Goal: Task Accomplishment & Management: Use online tool/utility

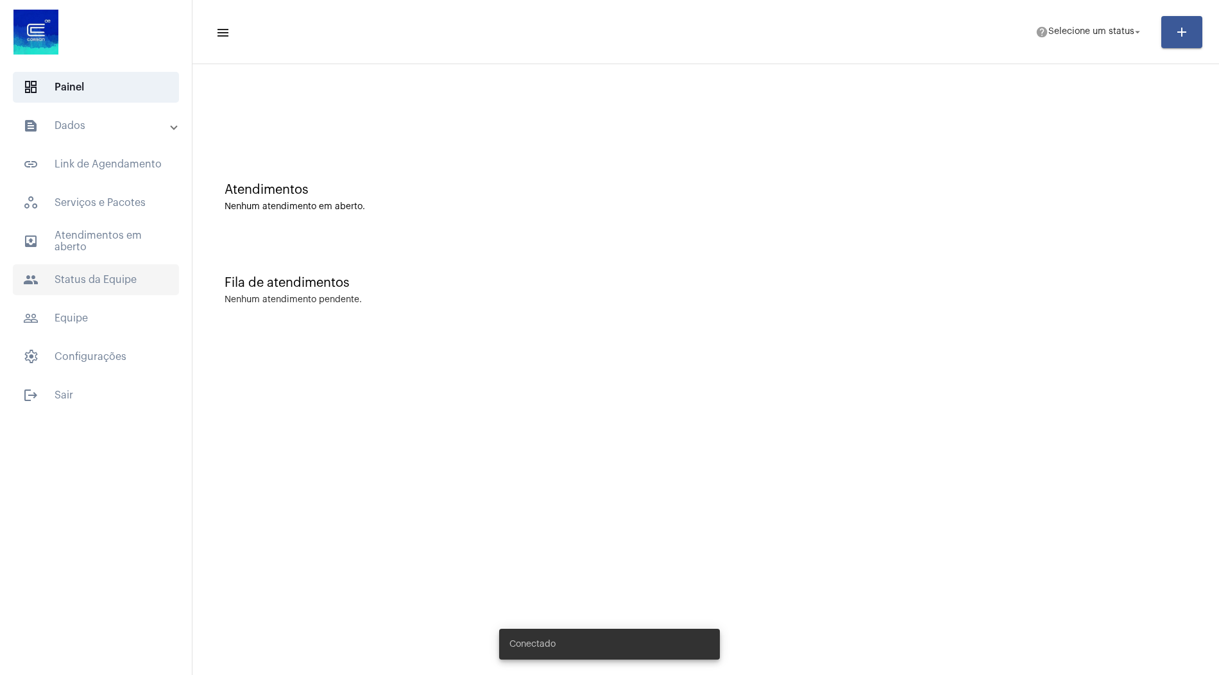
click at [138, 278] on span "people Status da Equipe" at bounding box center [96, 279] width 166 height 31
click at [111, 142] on mat-accordion "text_snippet_outlined Dados text_snippet_outlined Relatórios history_outlined H…" at bounding box center [96, 241] width 192 height 262
click at [113, 139] on mat-expansion-panel-header "text_snippet_outlined Dados" at bounding box center [100, 125] width 184 height 31
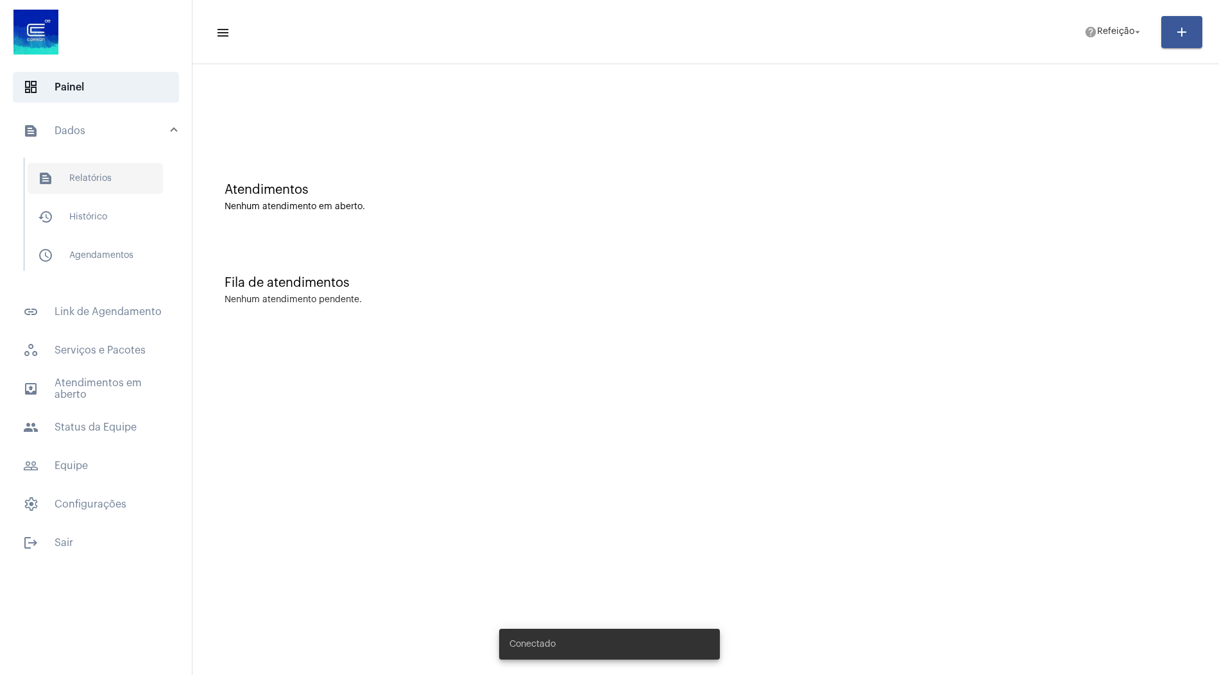
click at [96, 167] on span "text_snippet_outlined Relatórios" at bounding box center [95, 178] width 135 height 31
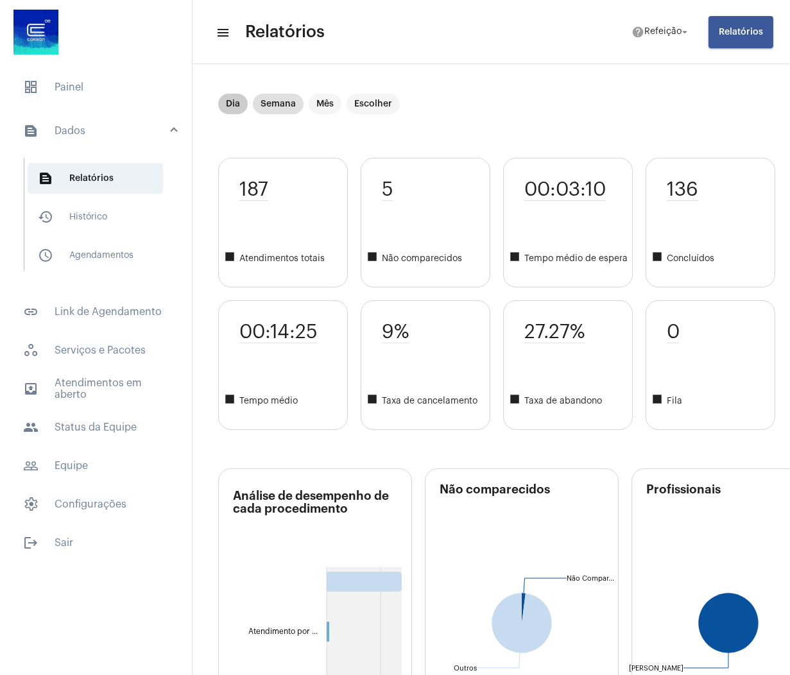
click at [224, 103] on mat-chip "Dia" at bounding box center [233, 104] width 30 height 21
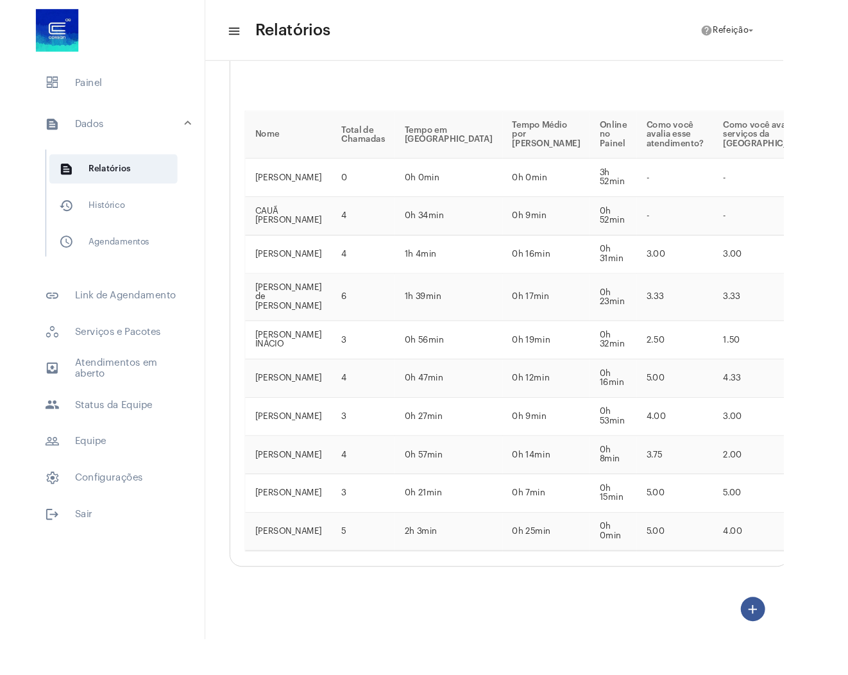
scroll to position [2009, 0]
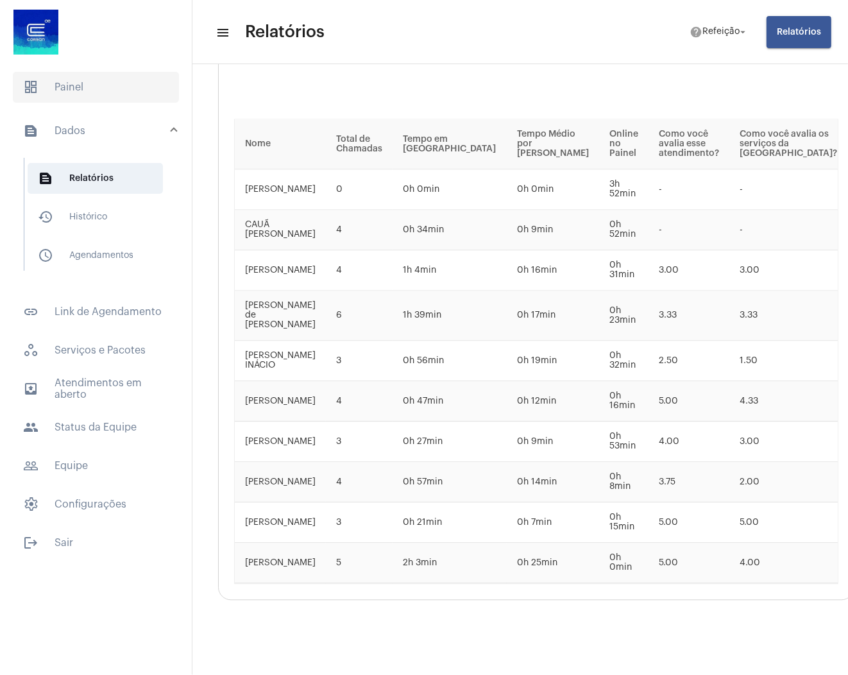
click at [99, 90] on span "dashboard Painel" at bounding box center [96, 87] width 166 height 31
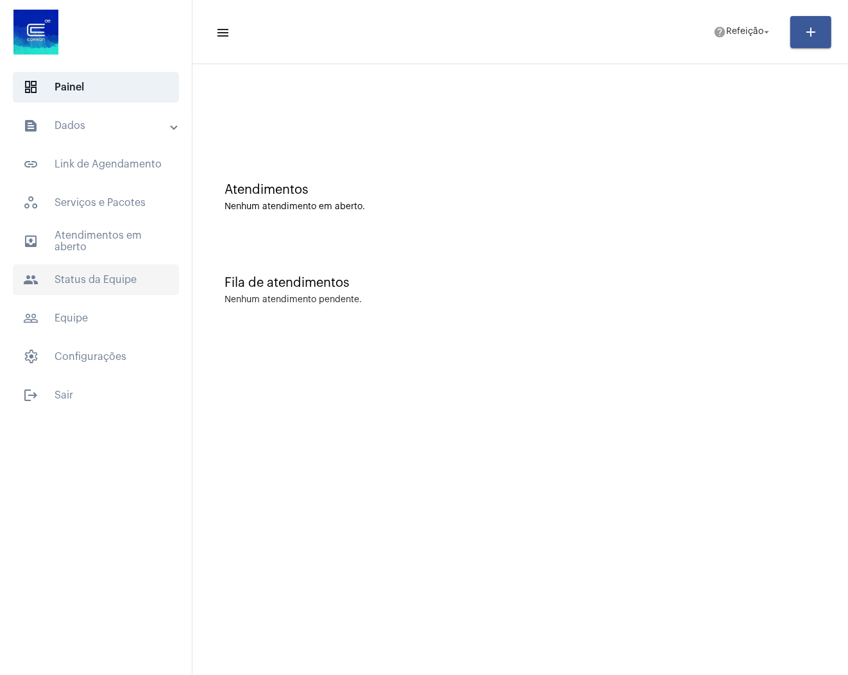
click at [89, 289] on span "people Status da Equipe" at bounding box center [96, 279] width 166 height 31
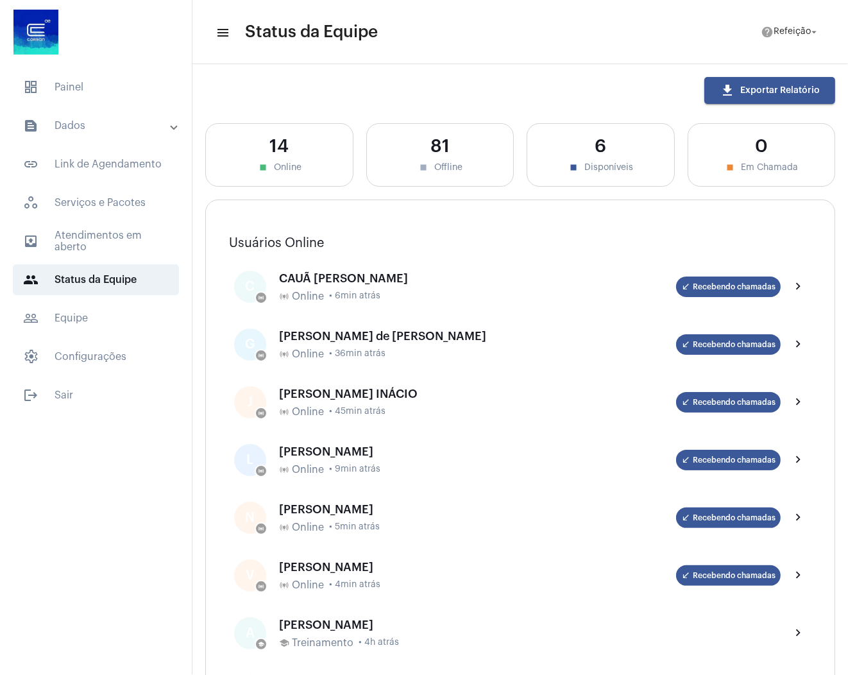
click at [107, 128] on mat-panel-title "text_snippet_outlined Dados" at bounding box center [97, 125] width 148 height 15
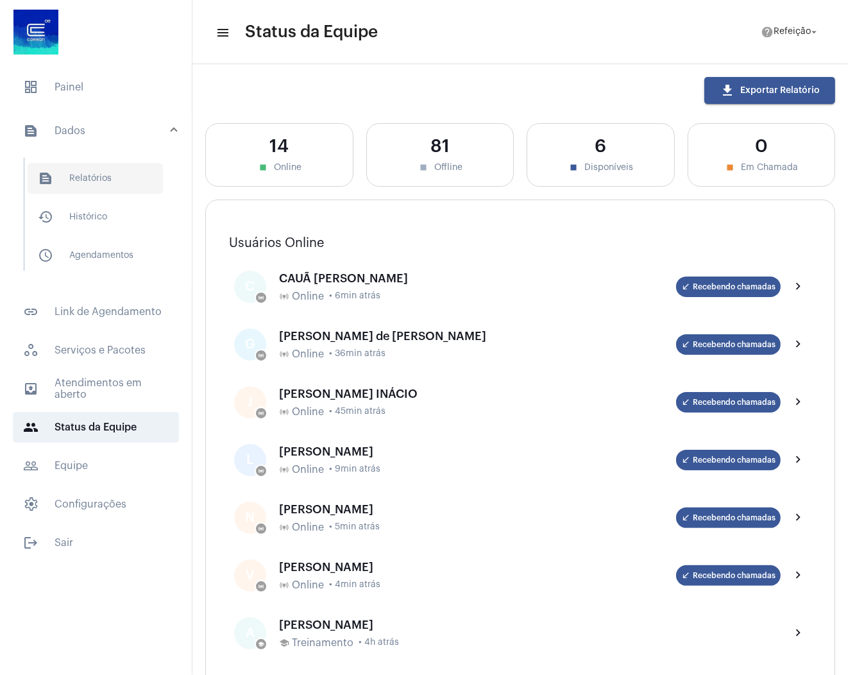
click at [108, 176] on span "text_snippet_outlined Relatórios" at bounding box center [95, 178] width 135 height 31
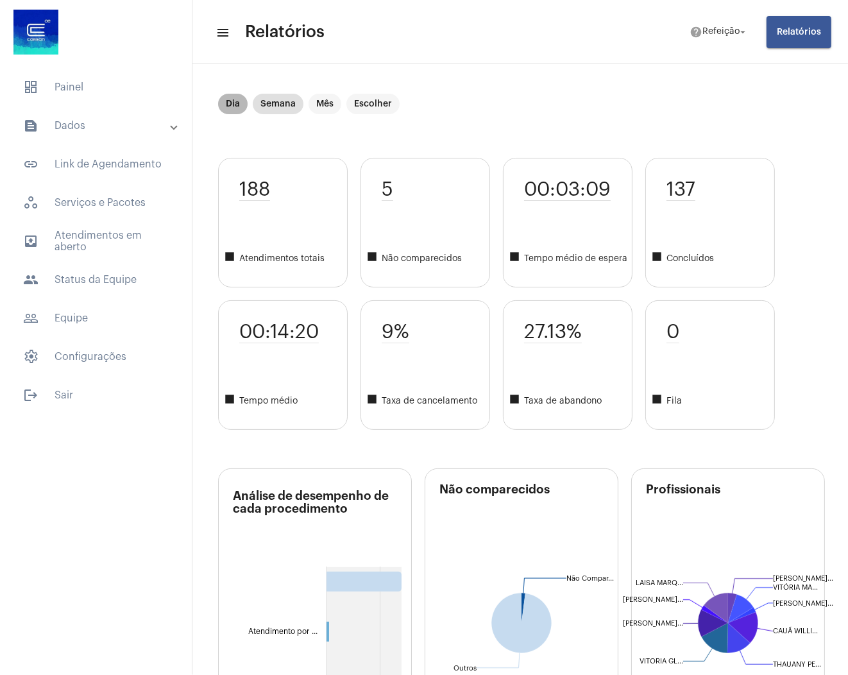
click at [230, 102] on mat-chip "Dia" at bounding box center [233, 104] width 30 height 21
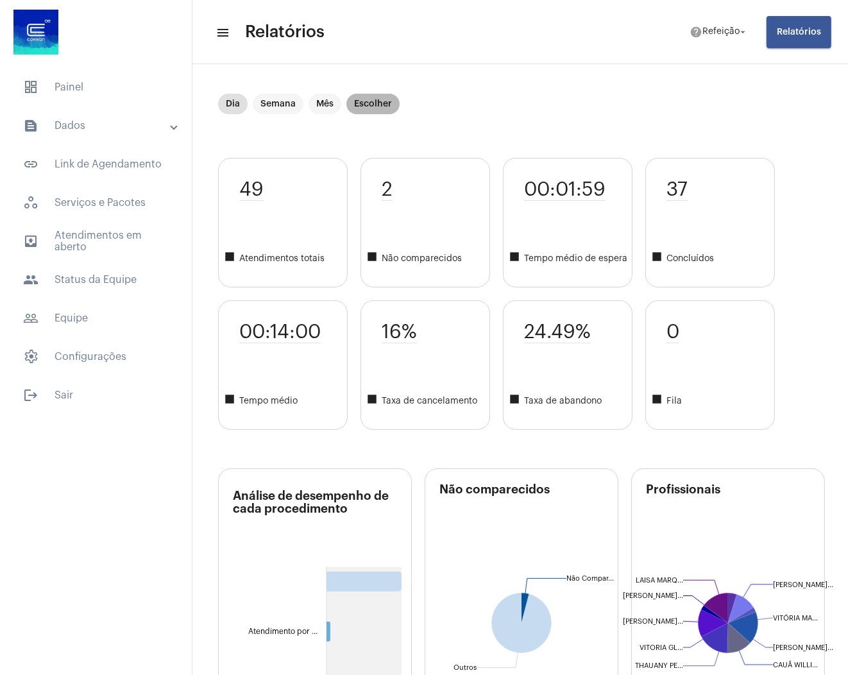
click at [380, 105] on mat-chip "Escolher" at bounding box center [372, 104] width 53 height 21
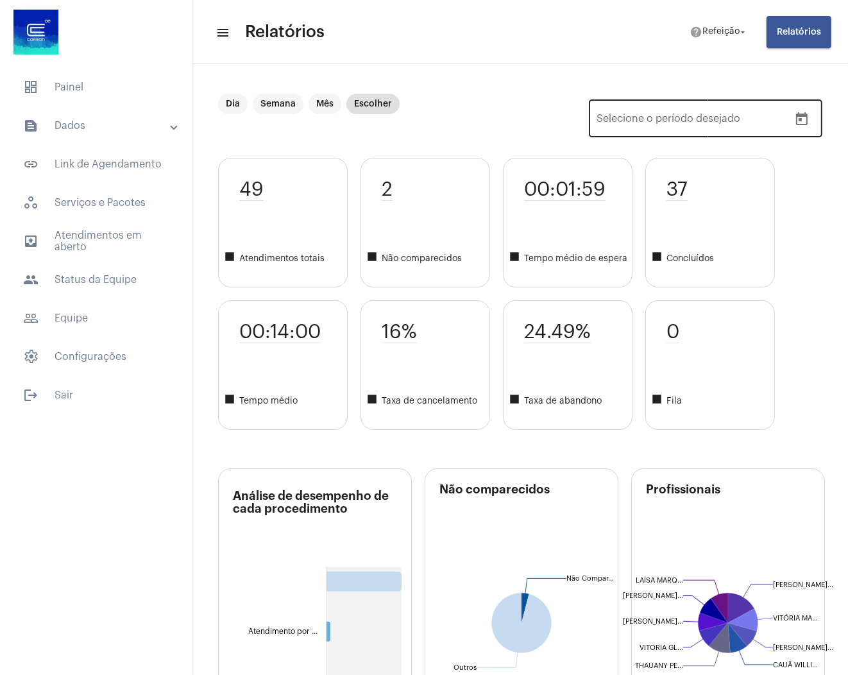
click at [797, 113] on icon "Open calendar" at bounding box center [801, 119] width 15 height 15
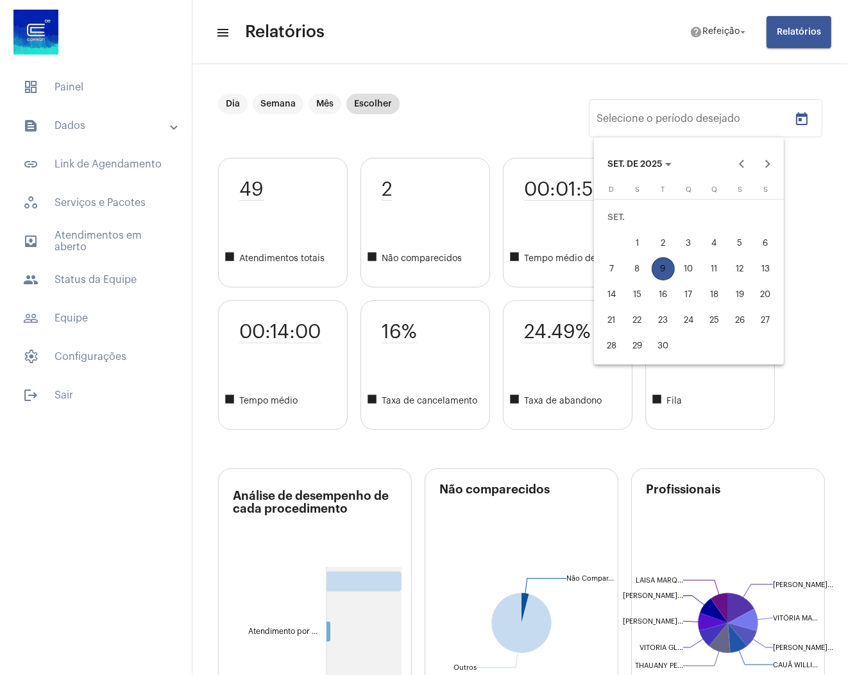
click at [637, 271] on div "8" at bounding box center [637, 268] width 23 height 23
type input "08/09/2025"
click at [637, 271] on div "8" at bounding box center [637, 268] width 23 height 23
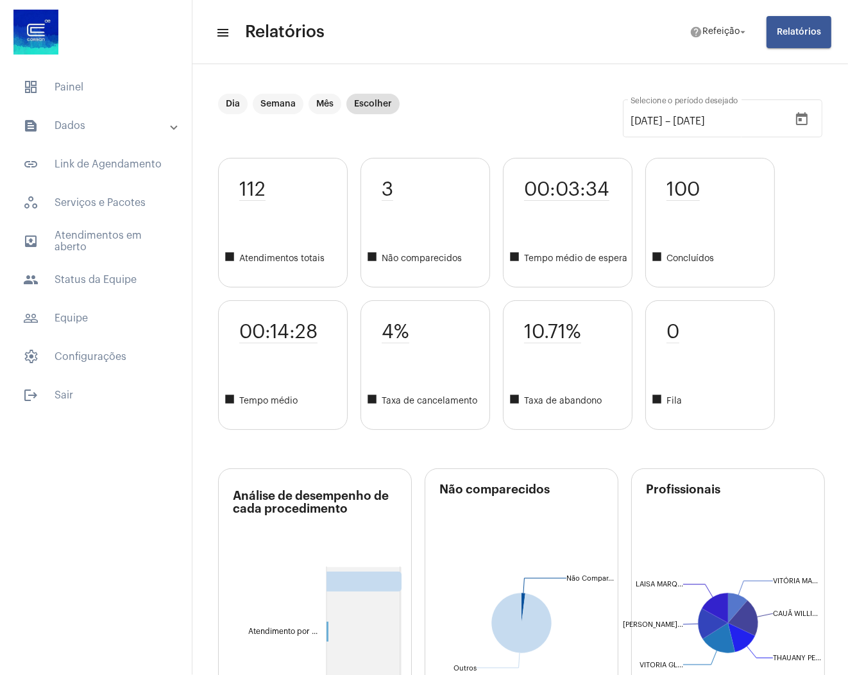
click at [798, 39] on button "Relatórios" at bounding box center [798, 32] width 65 height 32
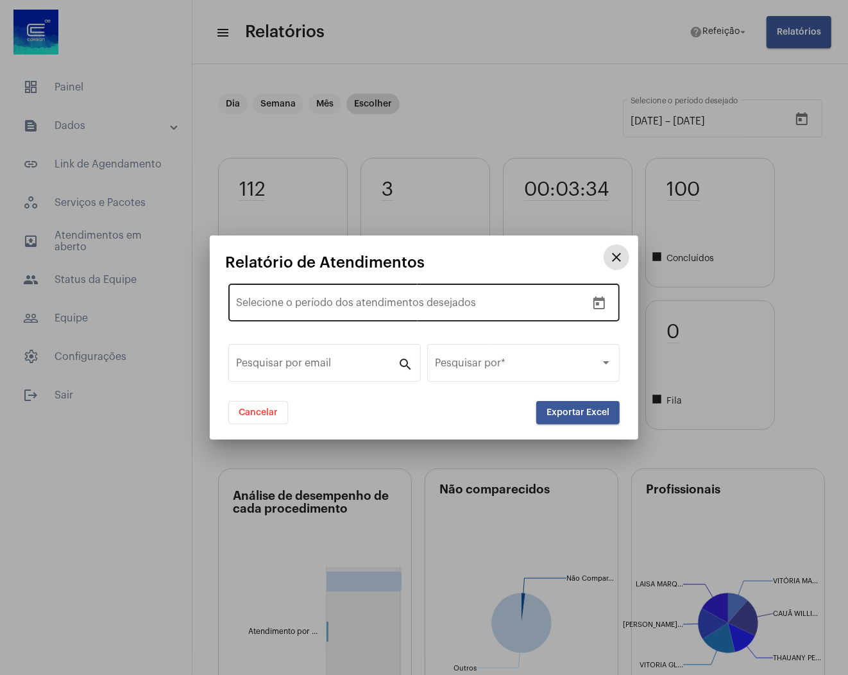
click at [600, 303] on icon "Open calendar" at bounding box center [598, 303] width 15 height 15
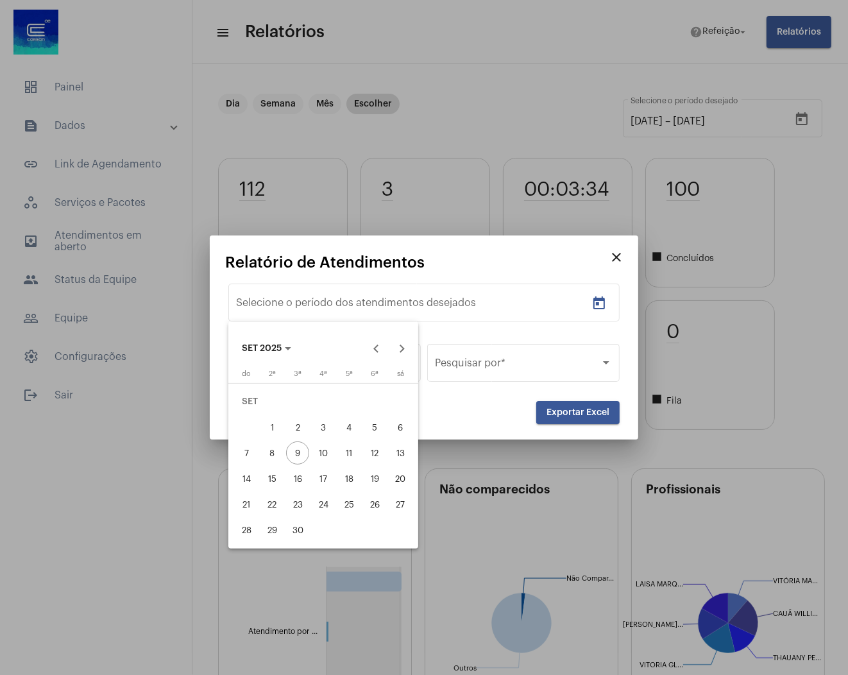
click at [278, 450] on div "8" at bounding box center [271, 452] width 23 height 23
type input "[DATE]"
click at [278, 450] on div "8" at bounding box center [271, 452] width 23 height 23
type input "[DATE]"
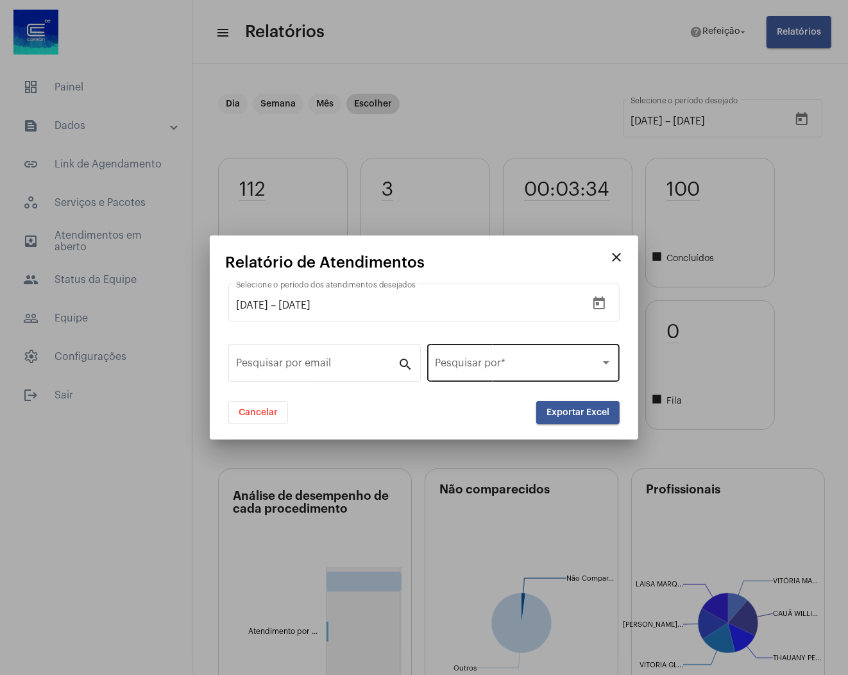
click at [598, 351] on div "Pesquisar por *" at bounding box center [523, 361] width 177 height 40
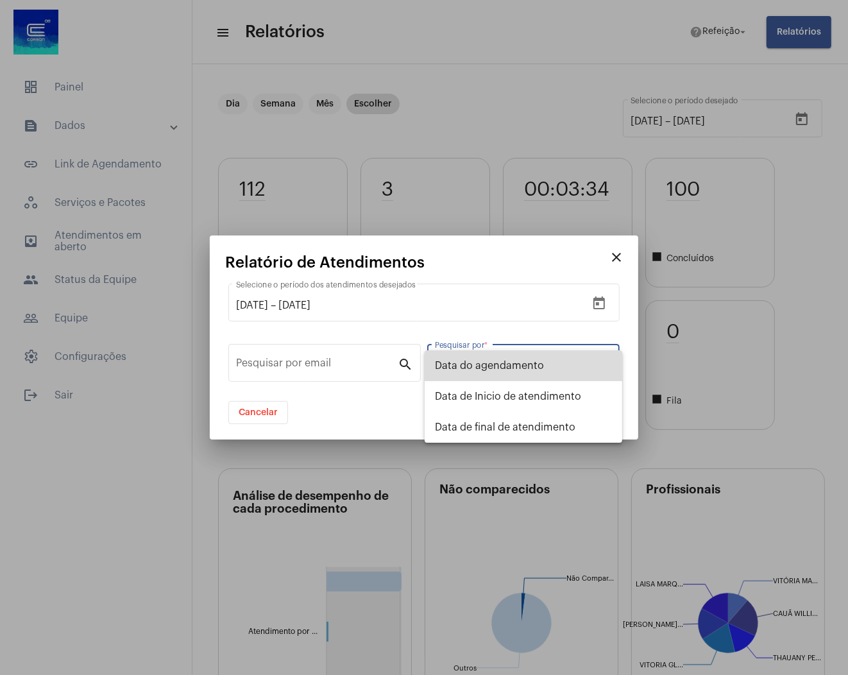
click at [546, 367] on span "Data do agendamento" at bounding box center [523, 365] width 177 height 31
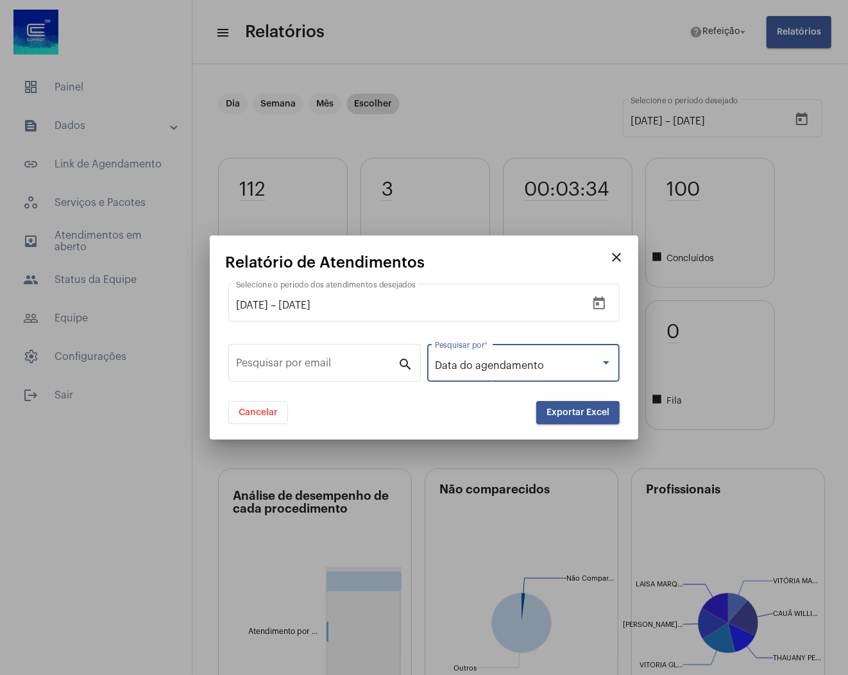
click at [546, 370] on div "Data do agendamento" at bounding box center [517, 366] width 165 height 12
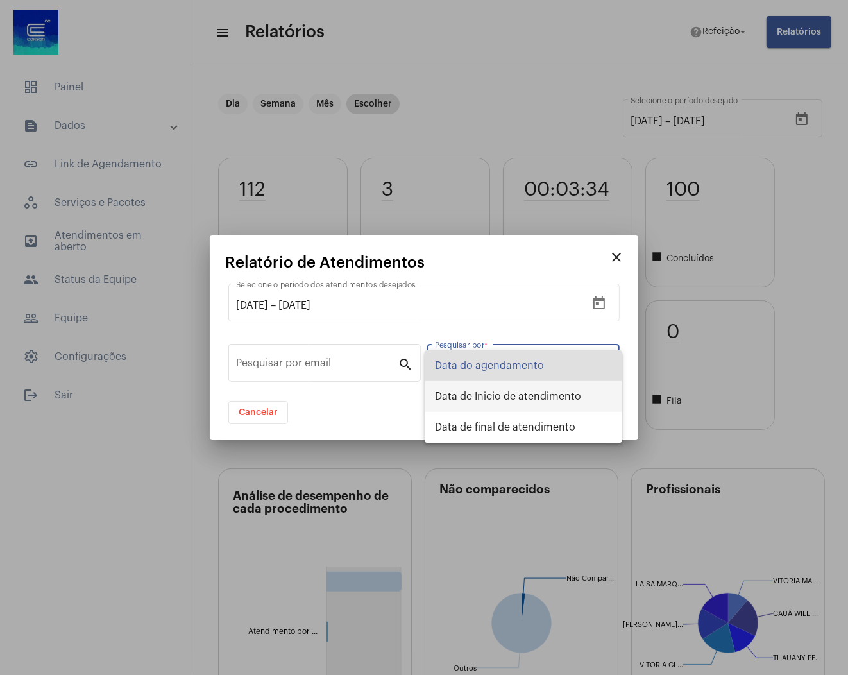
click at [541, 393] on span "Data de Inicio de atendimento" at bounding box center [523, 396] width 177 height 31
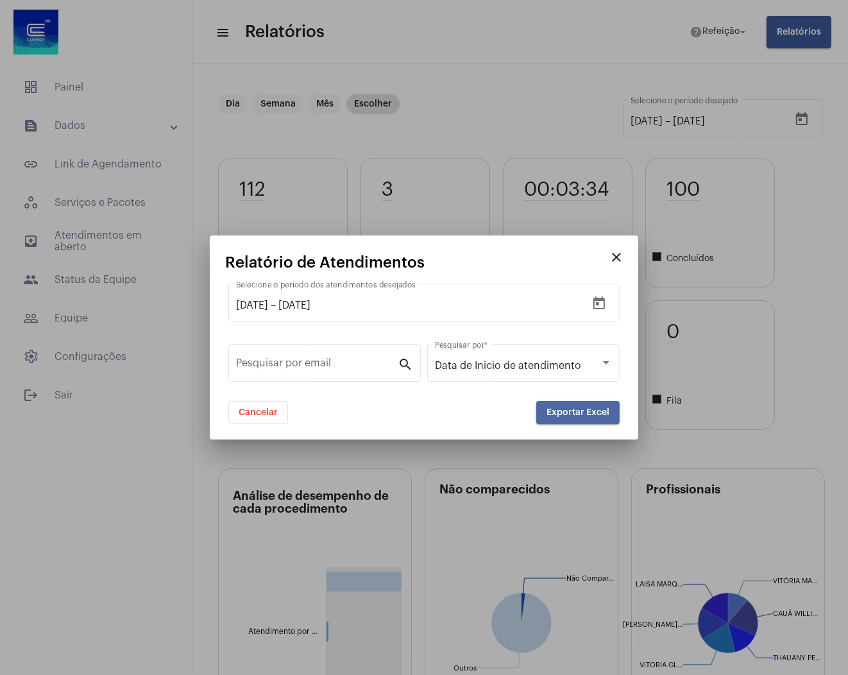
click at [562, 416] on span "Exportar Excel" at bounding box center [577, 412] width 63 height 9
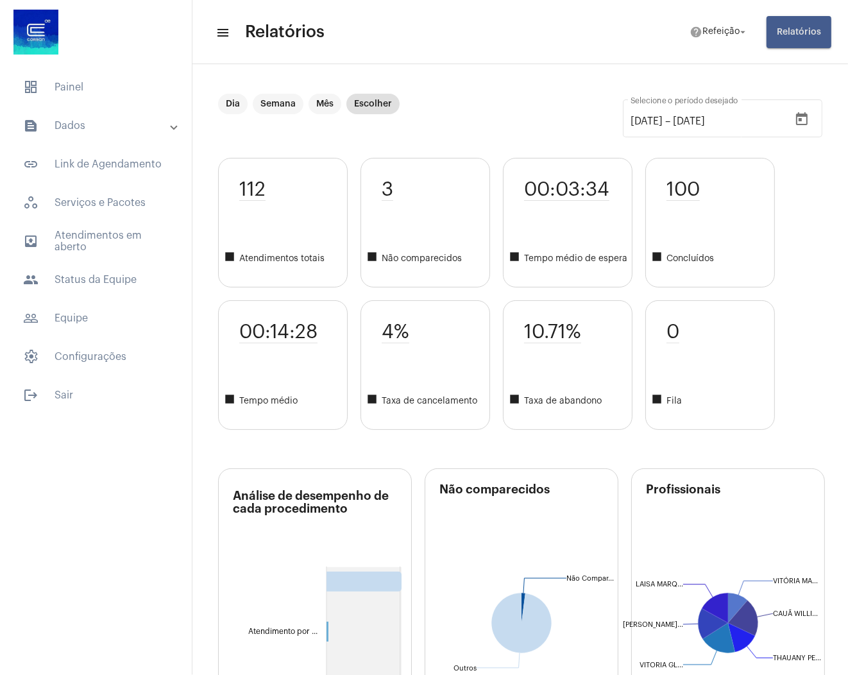
click at [795, 37] on button "Relatórios" at bounding box center [798, 32] width 65 height 32
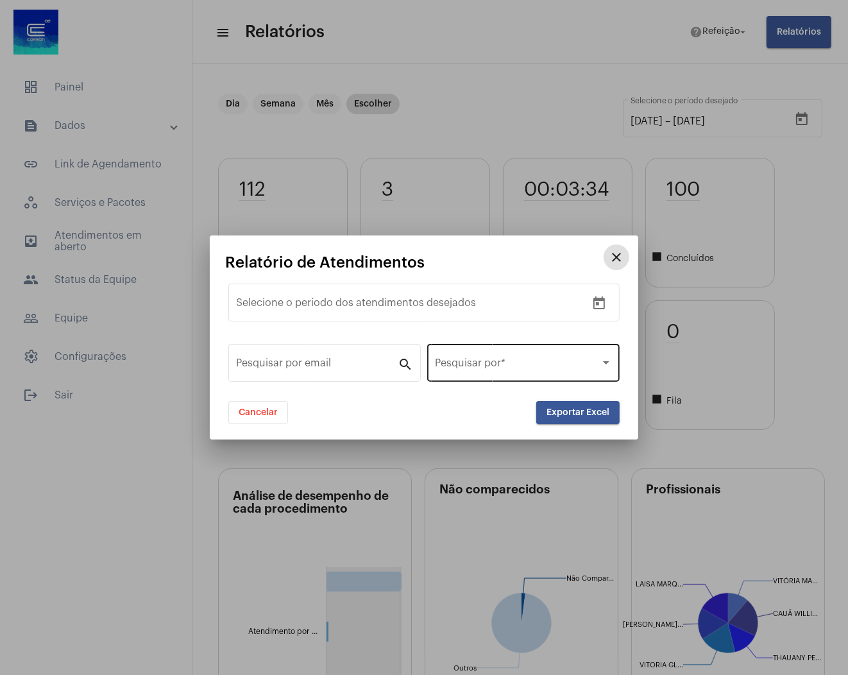
click at [427, 355] on div "Pesquisar por *" at bounding box center [523, 361] width 192 height 40
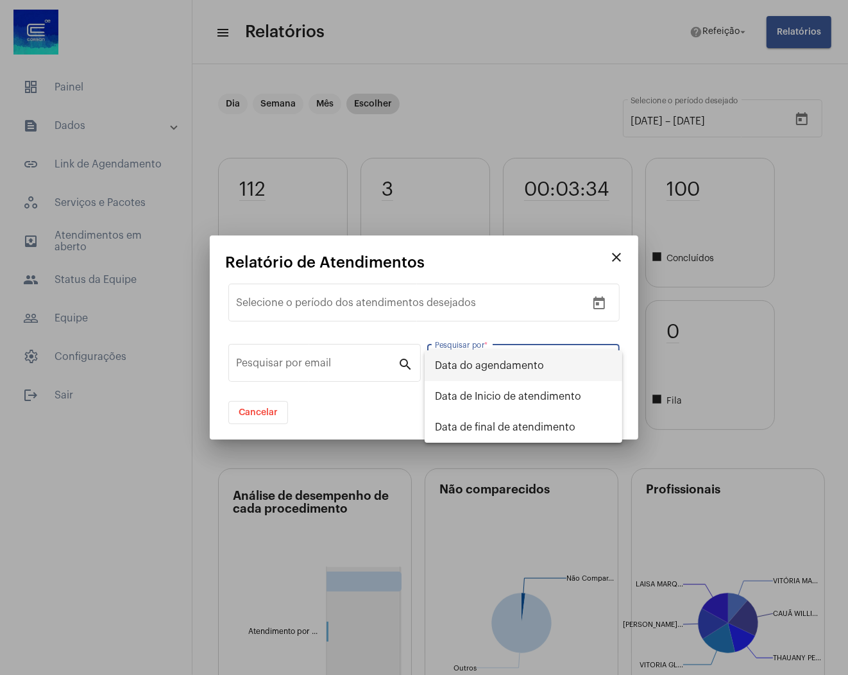
click at [493, 371] on span "Data do agendamento" at bounding box center [523, 365] width 177 height 31
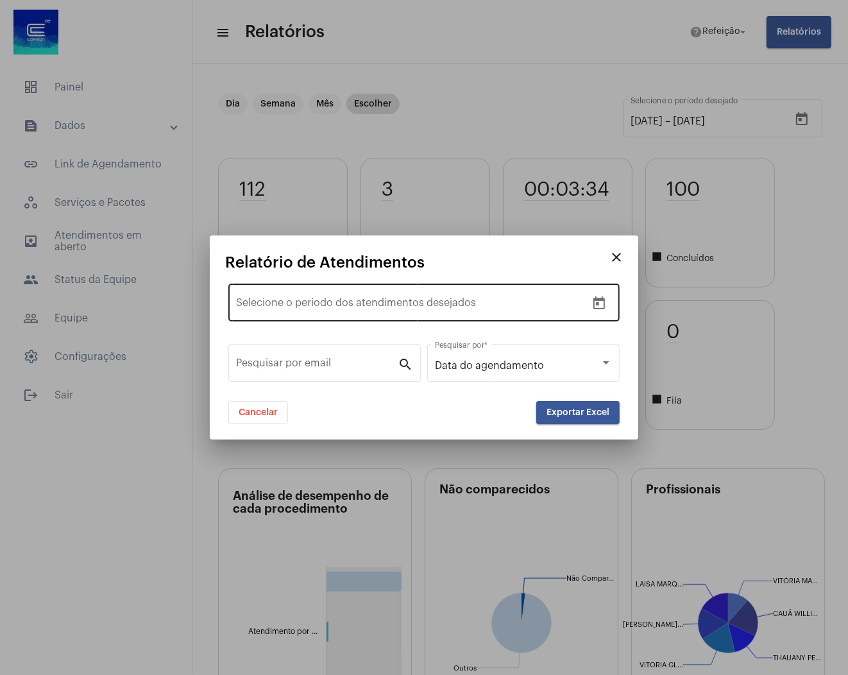
click at [585, 303] on div "Data de início –" at bounding box center [411, 306] width 350 height 12
click at [596, 305] on icon "Open calendar" at bounding box center [599, 302] width 12 height 13
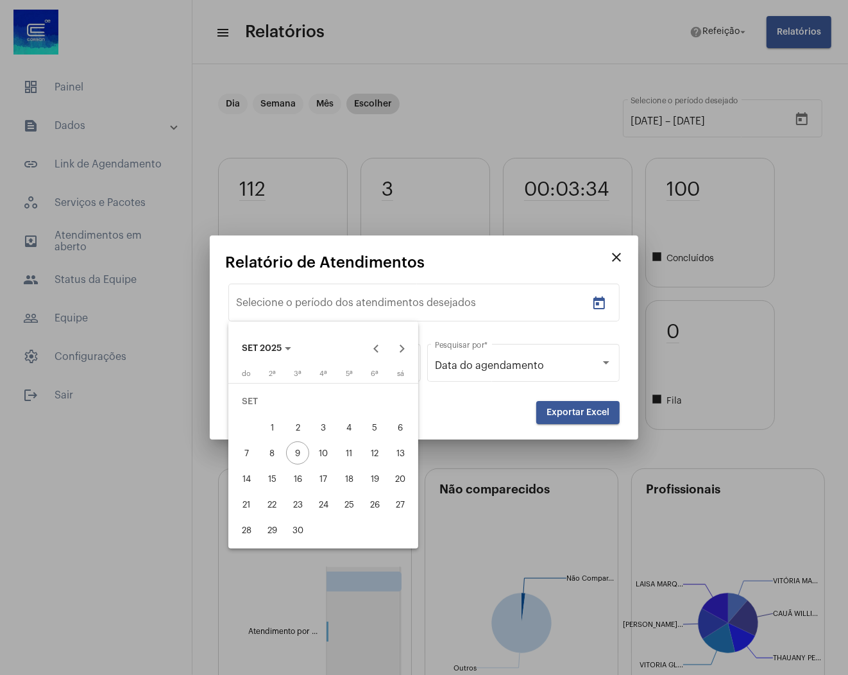
click at [265, 453] on div "8" at bounding box center [271, 452] width 23 height 23
type input "[DATE]"
click at [265, 453] on div "8" at bounding box center [271, 452] width 23 height 23
type input "[DATE]"
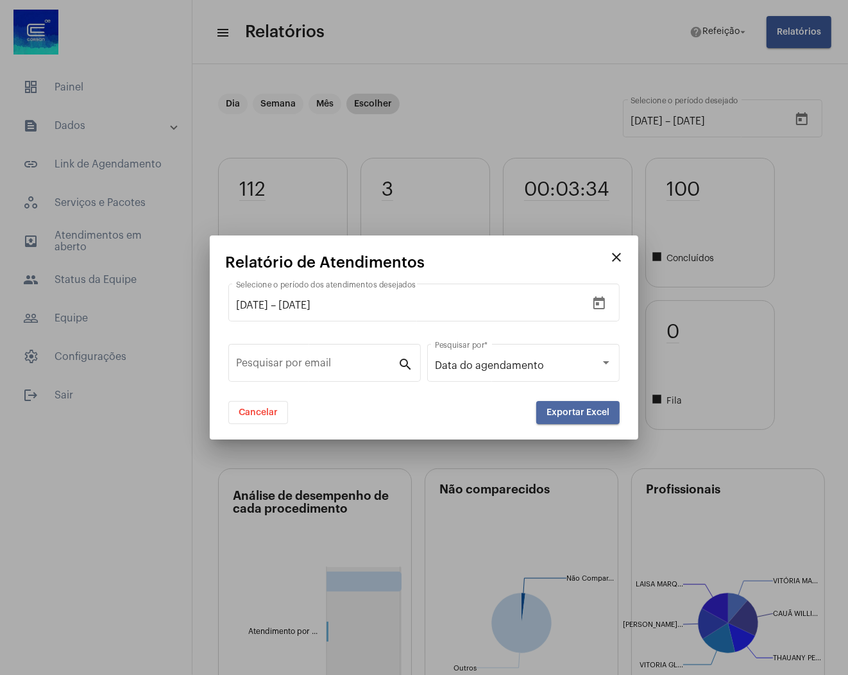
click at [603, 419] on button "Exportar Excel" at bounding box center [577, 412] width 83 height 23
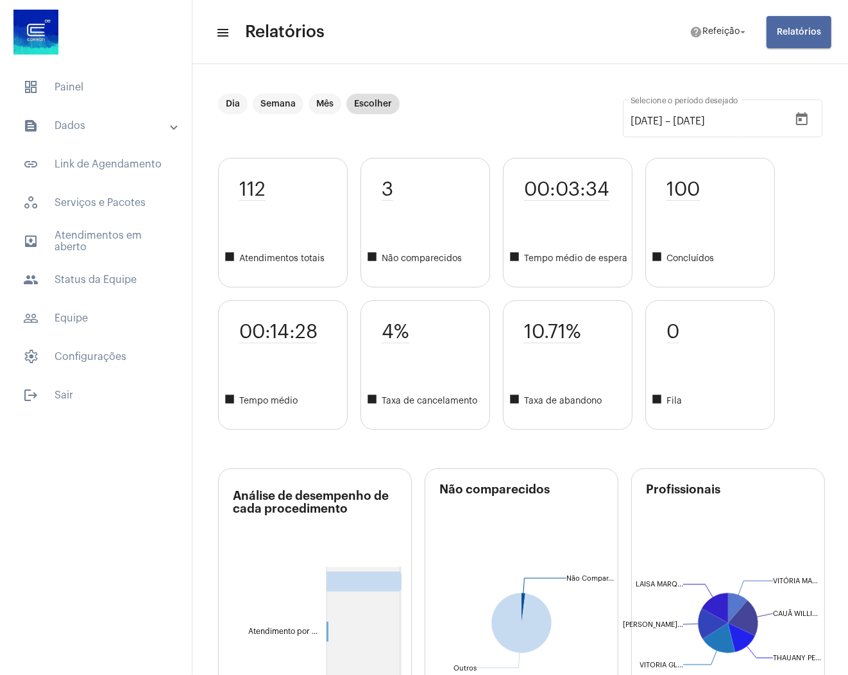
click at [808, 40] on button "Relatórios" at bounding box center [798, 32] width 65 height 32
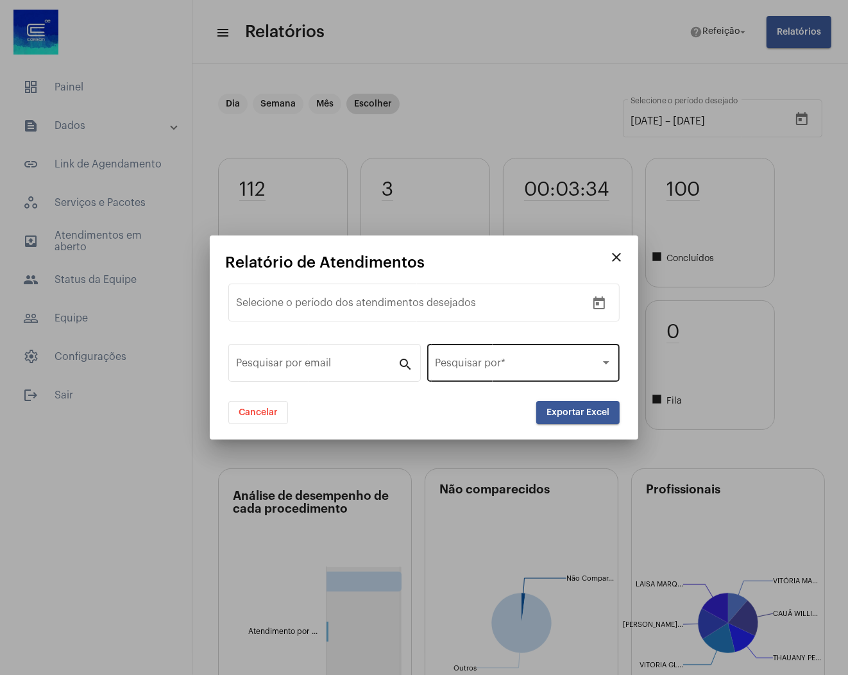
click at [594, 346] on div "Pesquisar por *" at bounding box center [523, 361] width 177 height 40
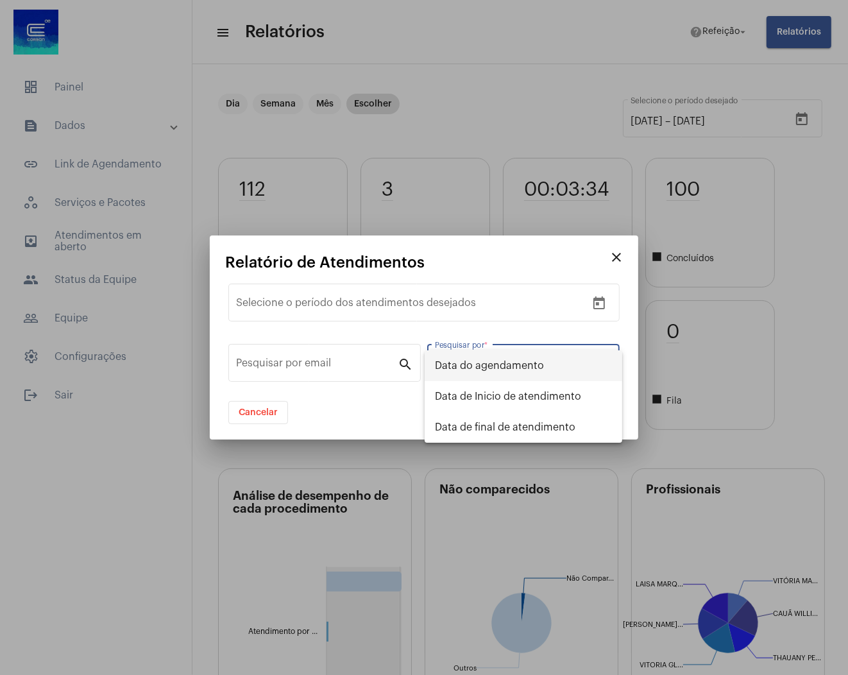
click at [631, 335] on div at bounding box center [424, 337] width 848 height 675
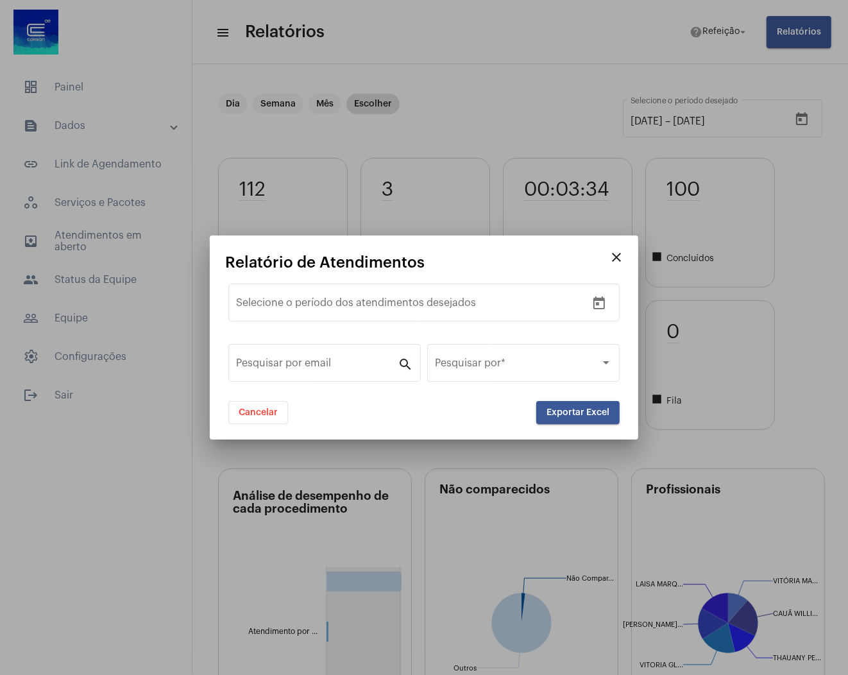
click at [620, 260] on mat-icon "close" at bounding box center [616, 256] width 15 height 15
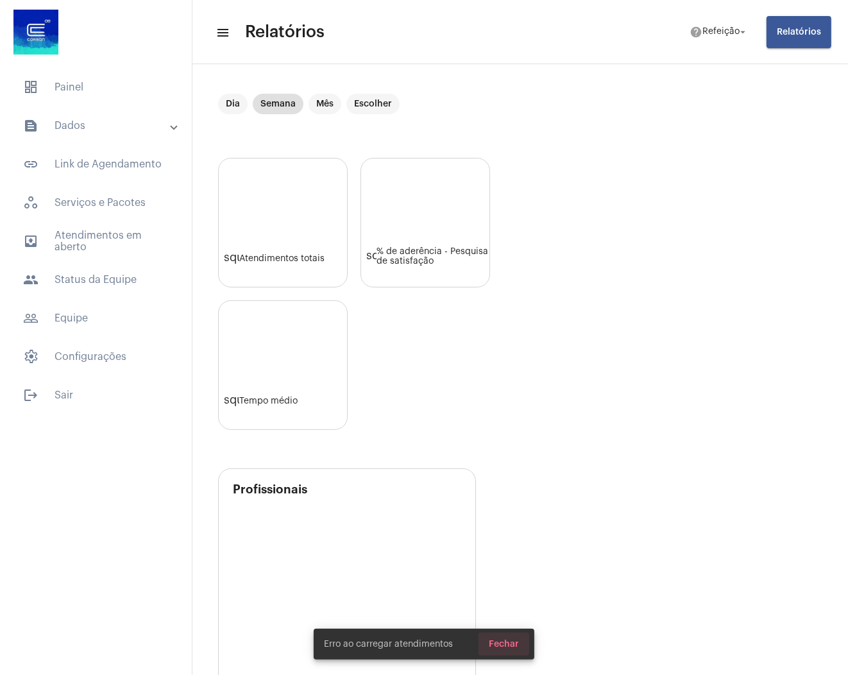
click at [516, 639] on span "Fechar" at bounding box center [504, 643] width 30 height 9
click at [101, 268] on span "people Status da Equipe" at bounding box center [96, 279] width 166 height 31
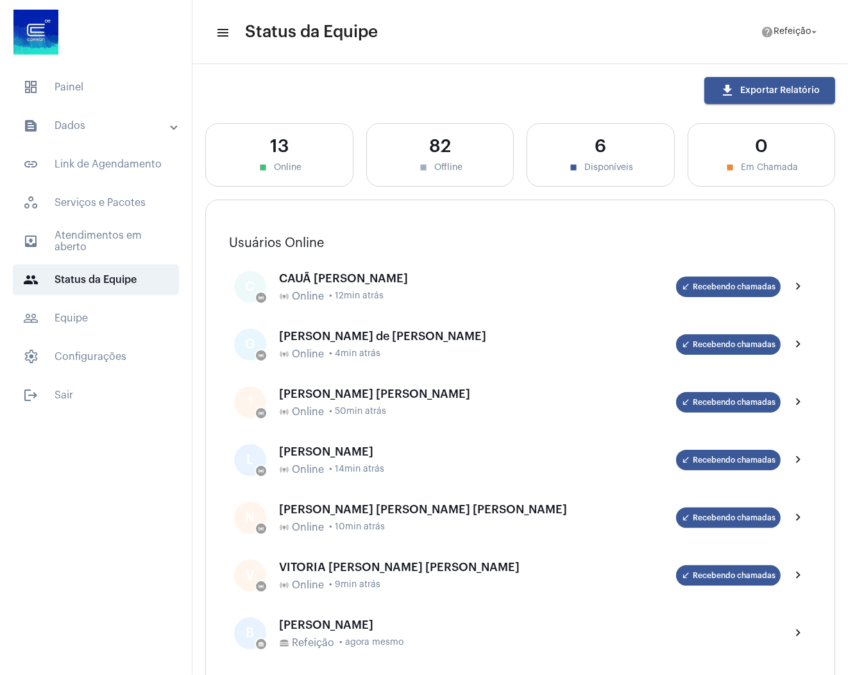
click at [90, 130] on mat-panel-title "text_snippet_outlined Dados" at bounding box center [97, 125] width 148 height 15
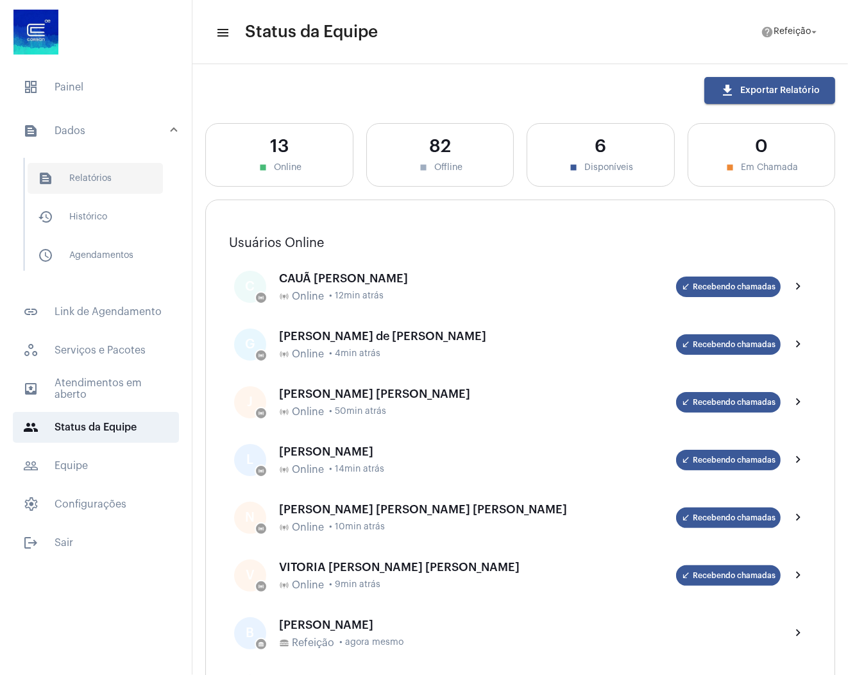
click at [94, 173] on span "text_snippet_outlined Relatórios" at bounding box center [95, 178] width 135 height 31
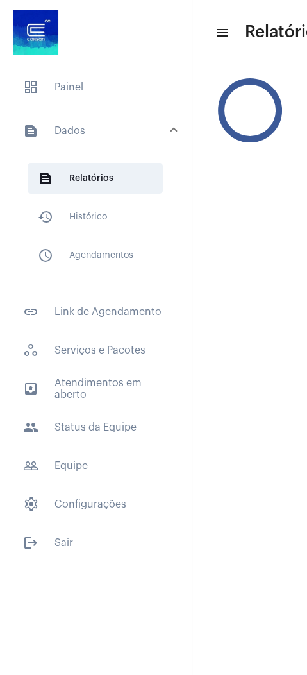
click at [228, 562] on mat-sidenav-content "menu Relatórios help Refeição arrow_drop_down" at bounding box center [249, 337] width 115 height 675
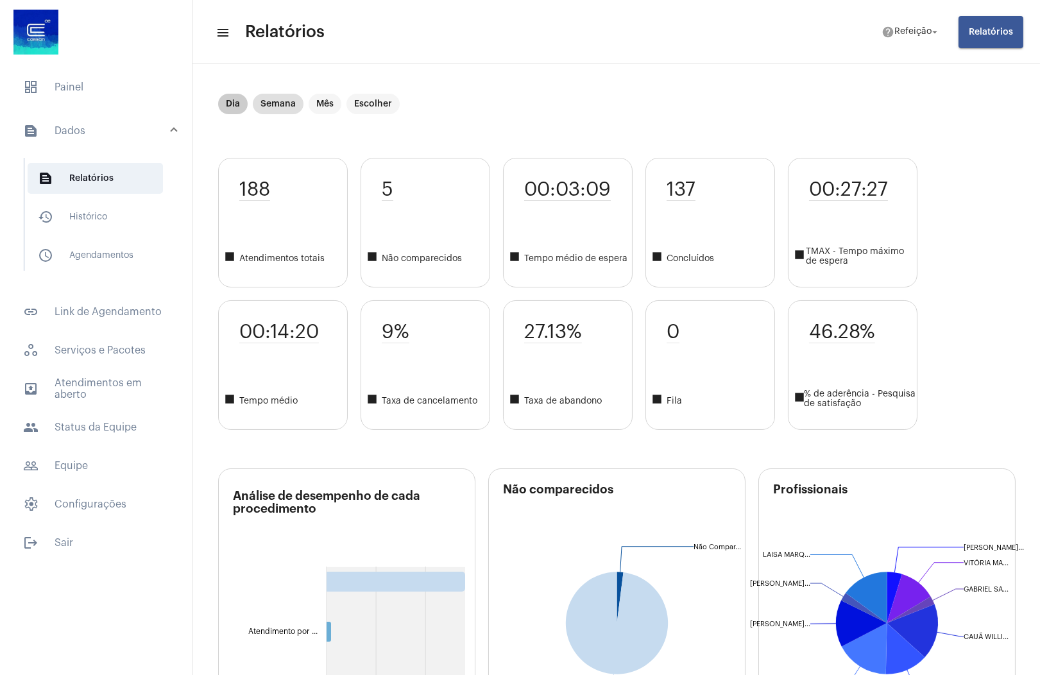
click at [233, 103] on mat-chip "Dia" at bounding box center [233, 104] width 30 height 21
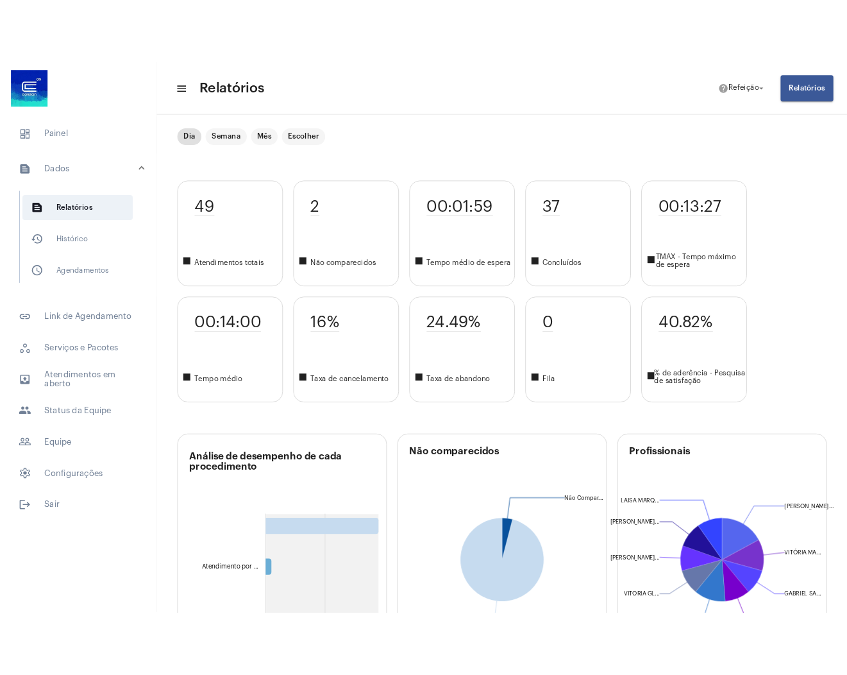
scroll to position [14, 0]
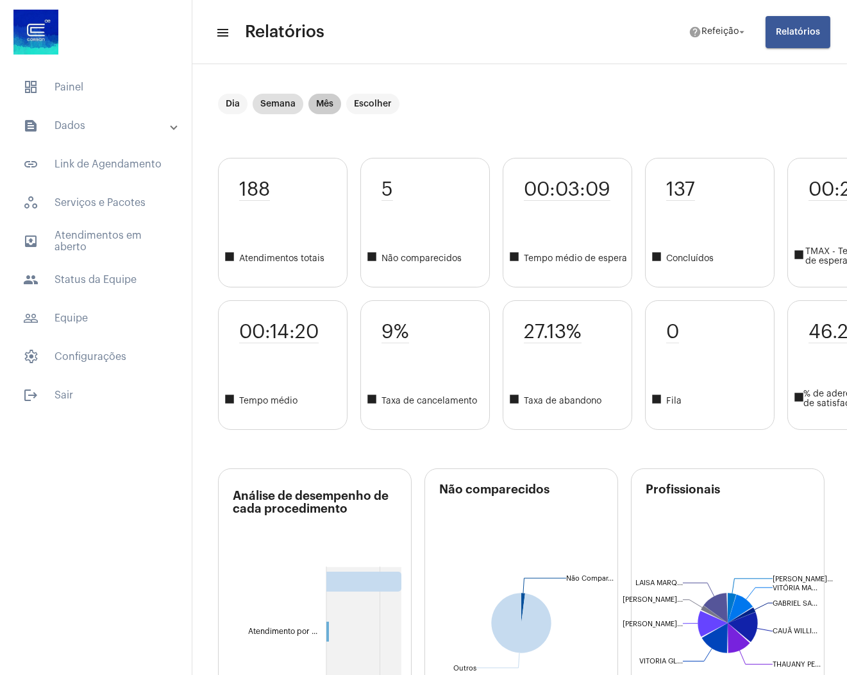
click at [329, 102] on mat-chip "Mês" at bounding box center [325, 104] width 33 height 21
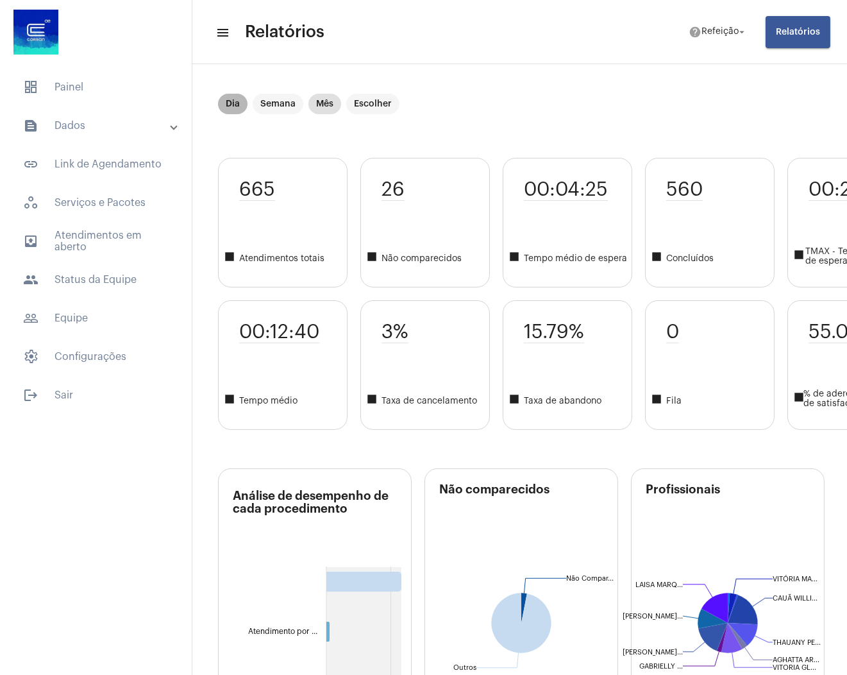
click at [235, 100] on mat-chip "Dia" at bounding box center [233, 104] width 30 height 21
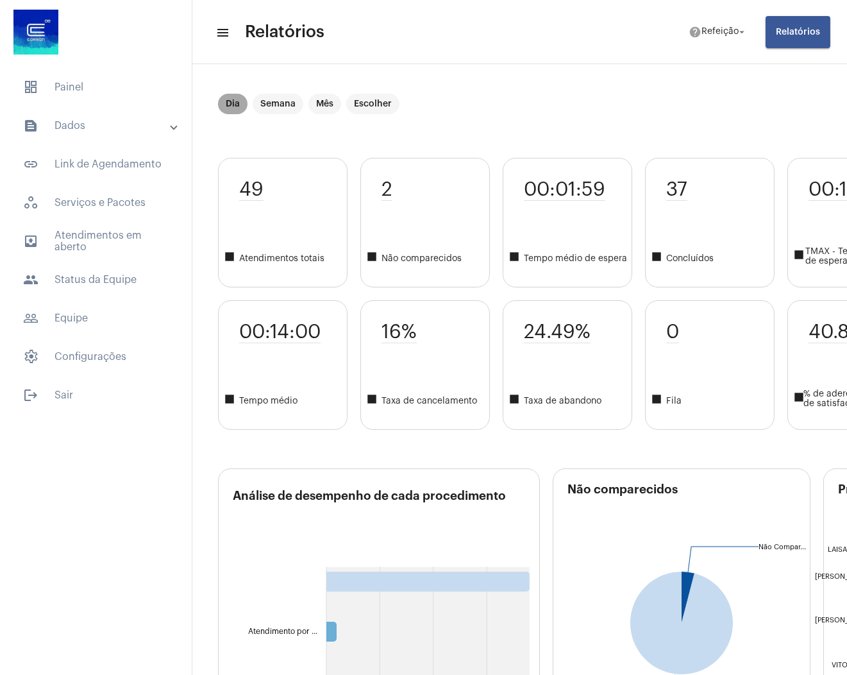
click at [225, 106] on mat-chip "Dia" at bounding box center [233, 104] width 30 height 21
click at [276, 101] on mat-chip "Semana" at bounding box center [278, 104] width 51 height 21
click at [233, 102] on mat-chip "Dia" at bounding box center [233, 104] width 30 height 21
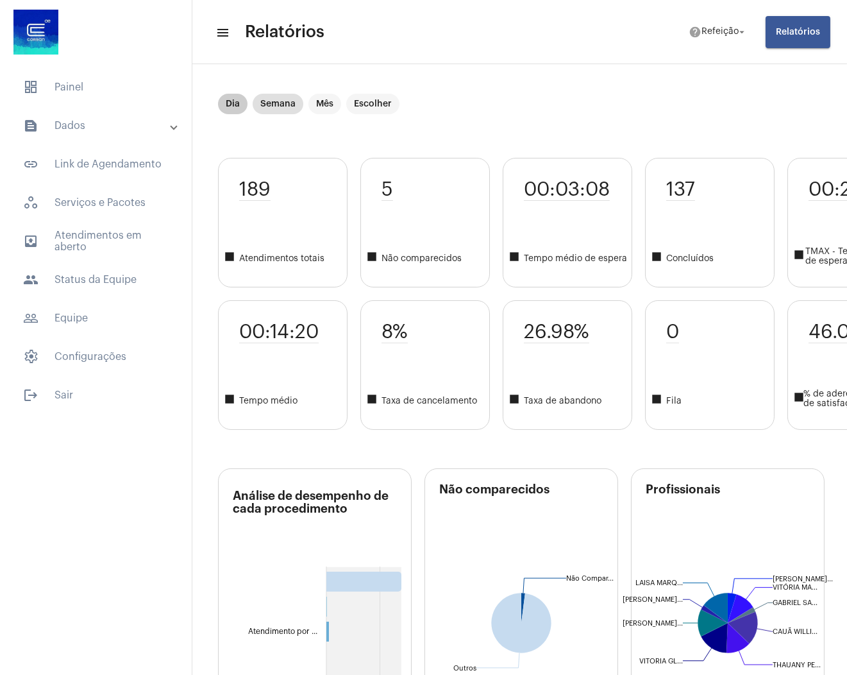
click at [224, 101] on mat-chip "Dia" at bounding box center [233, 104] width 30 height 21
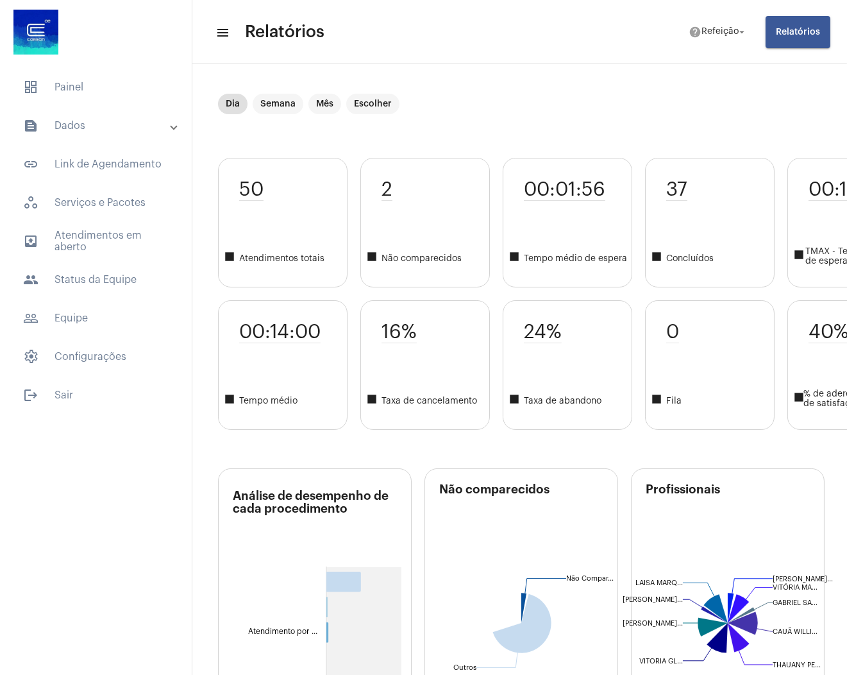
click at [223, 38] on mat-icon "menu" at bounding box center [222, 32] width 13 height 15
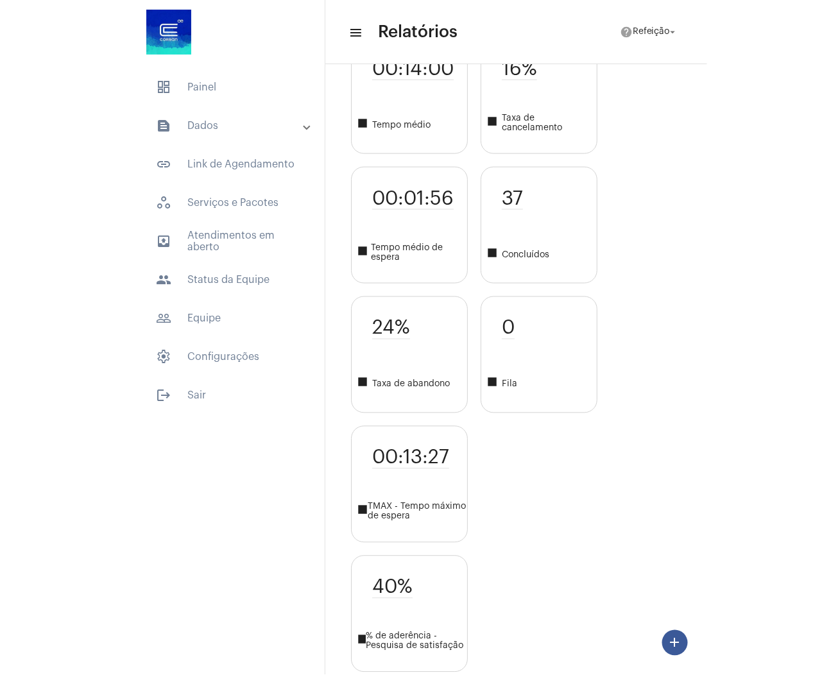
scroll to position [305, 0]
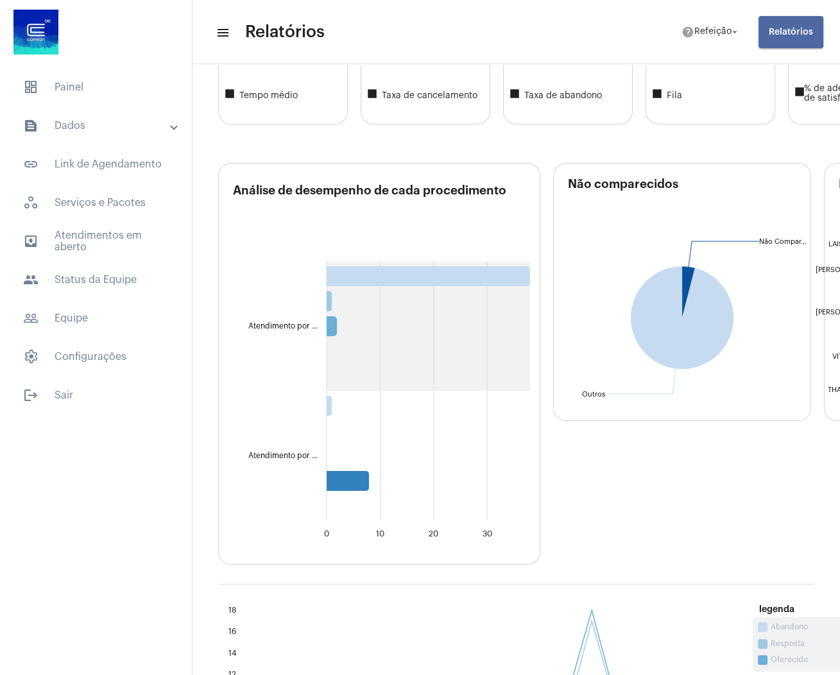
click at [804, 47] on button "Relatórios" at bounding box center [790, 32] width 65 height 32
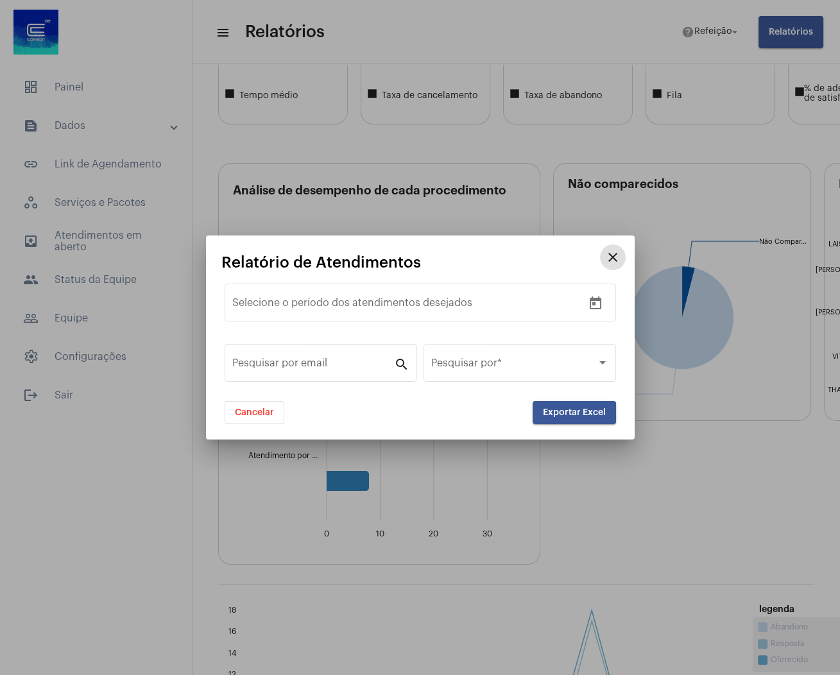
click at [609, 257] on mat-icon "close" at bounding box center [612, 256] width 15 height 15
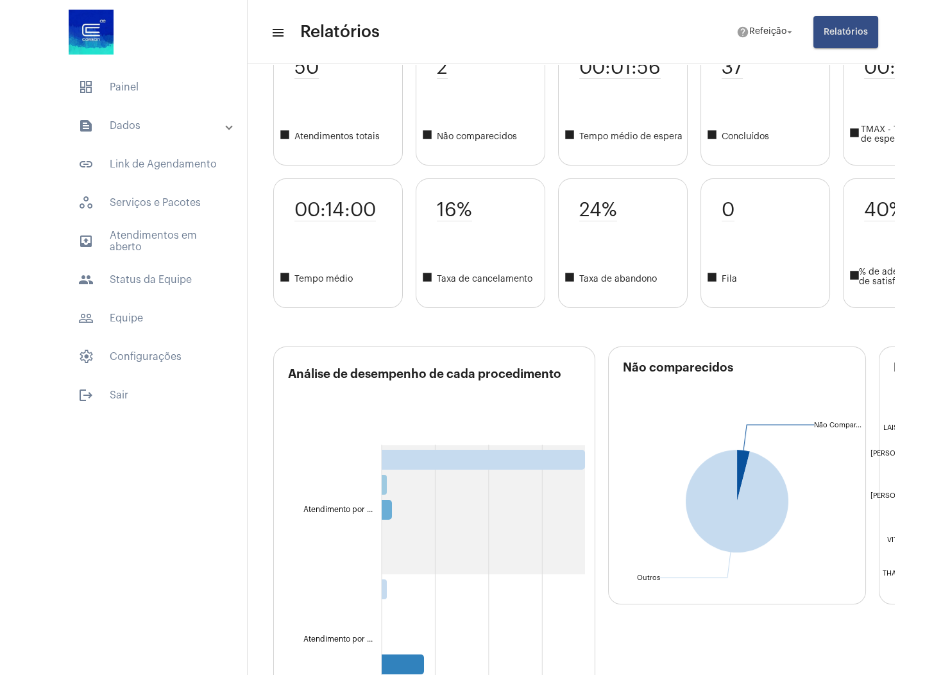
scroll to position [0, 0]
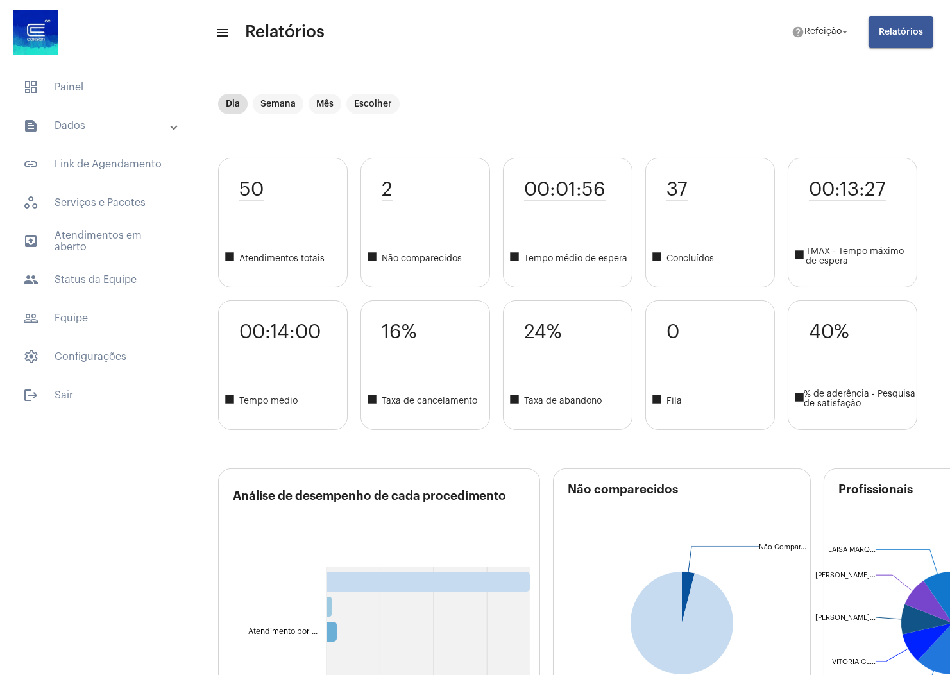
click at [847, 36] on span "Relatórios" at bounding box center [901, 32] width 44 height 9
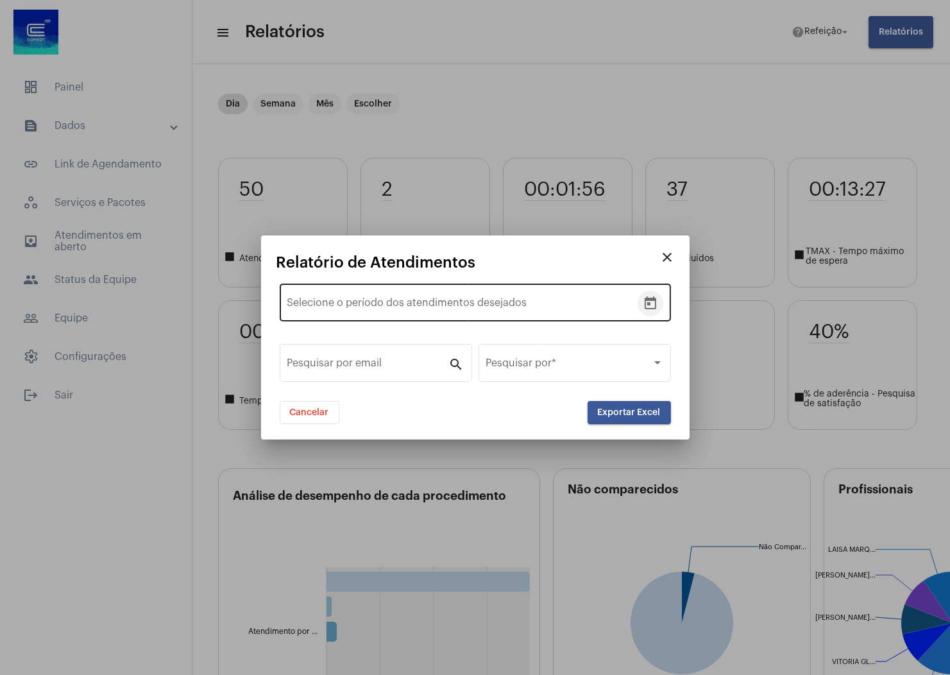
click at [654, 309] on icon "Open calendar" at bounding box center [651, 302] width 12 height 13
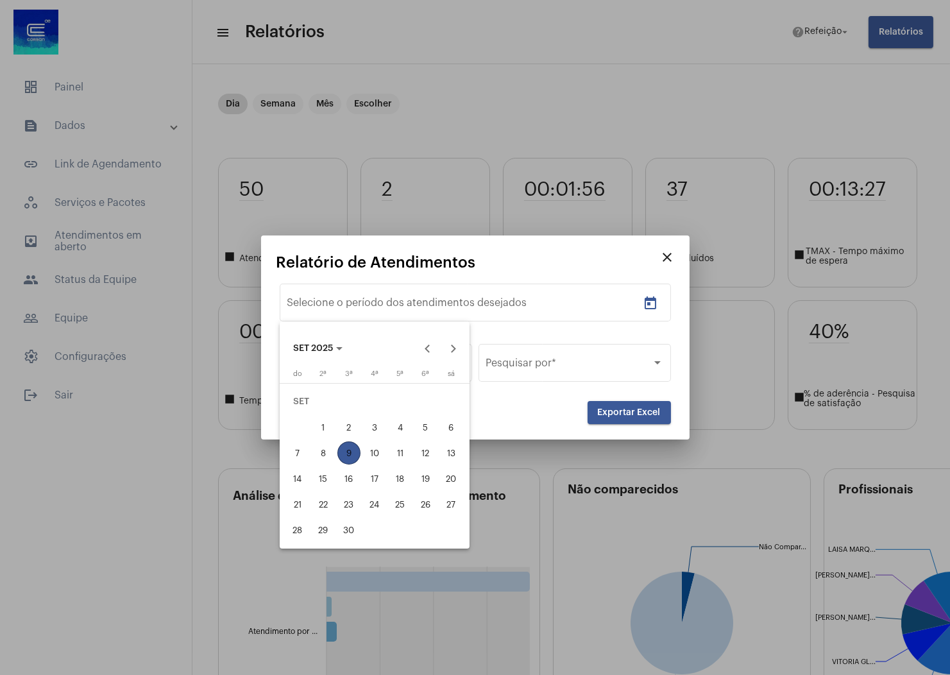
click at [352, 448] on div "9" at bounding box center [348, 452] width 23 height 23
type input "[DATE]"
click at [352, 448] on div "9" at bounding box center [348, 452] width 23 height 23
type input "[DATE]"
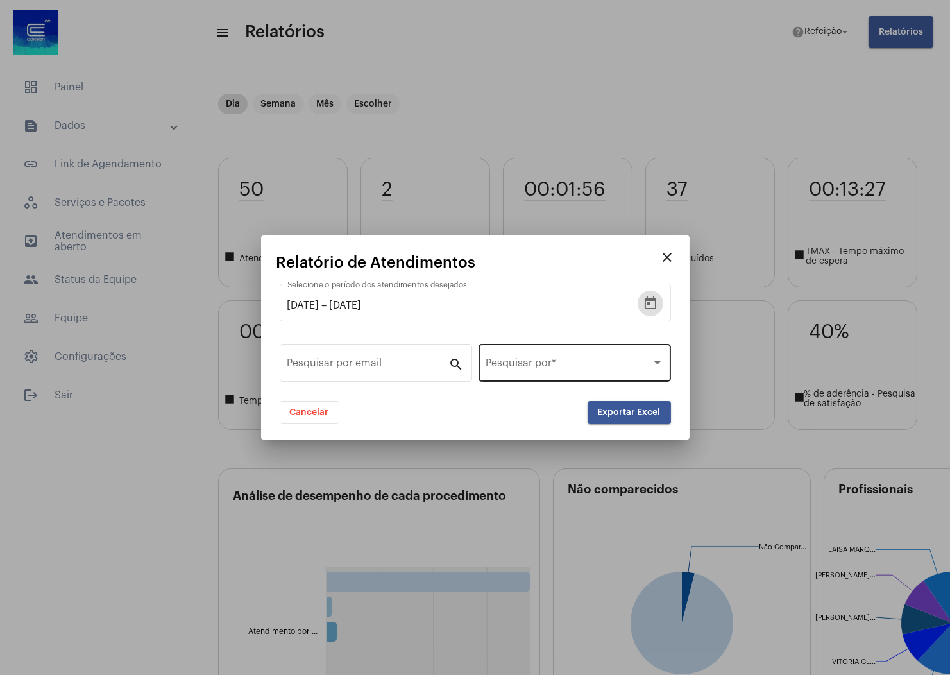
click at [602, 357] on div "Pesquisar por *" at bounding box center [574, 361] width 177 height 40
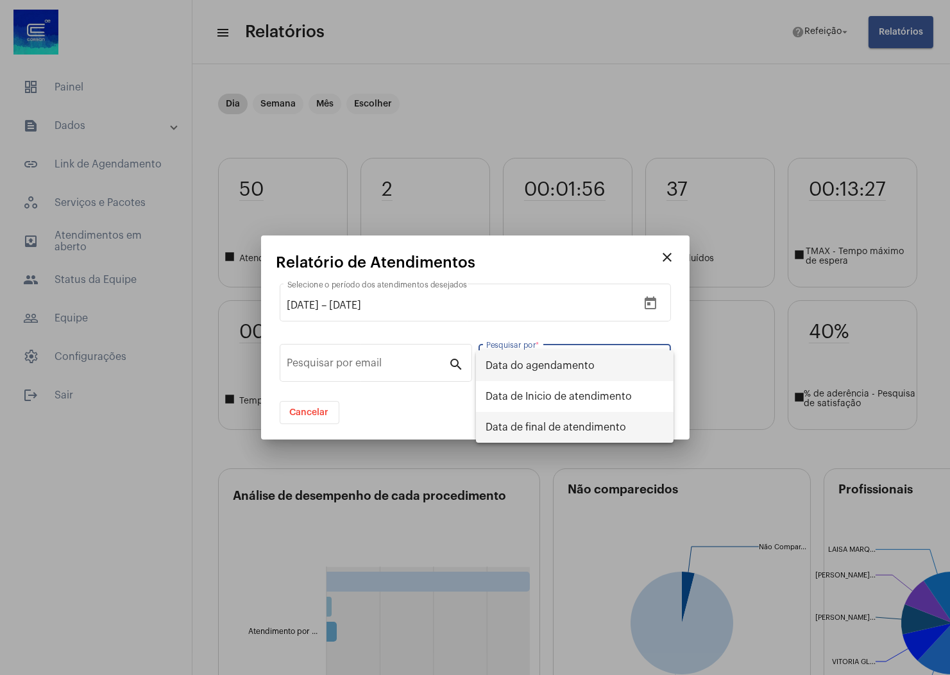
click at [545, 426] on span "Data de final de atendimento" at bounding box center [574, 427] width 177 height 31
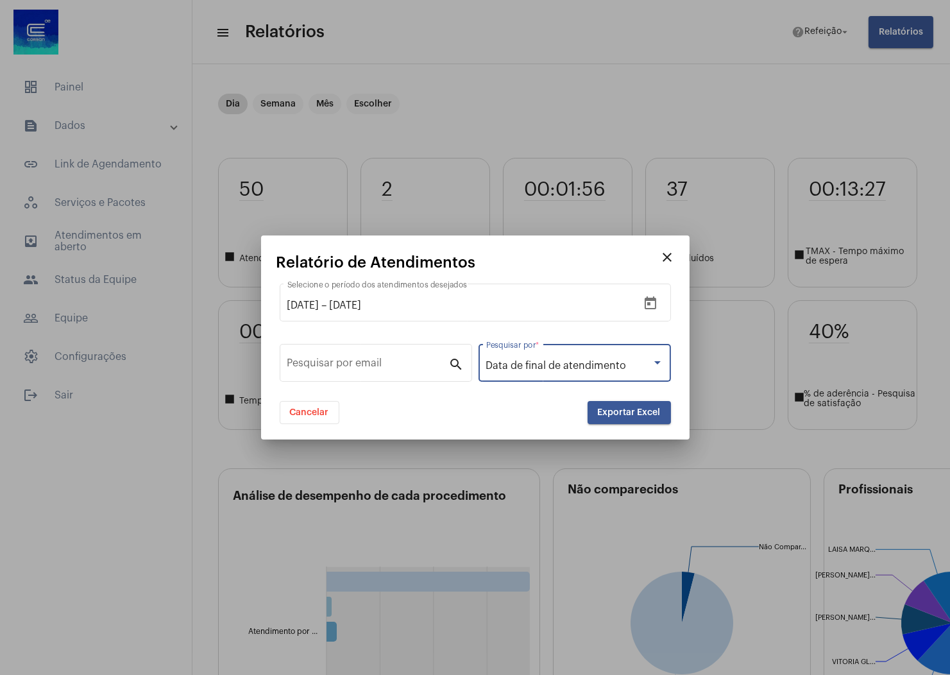
click at [612, 416] on span "Exportar Excel" at bounding box center [629, 412] width 63 height 9
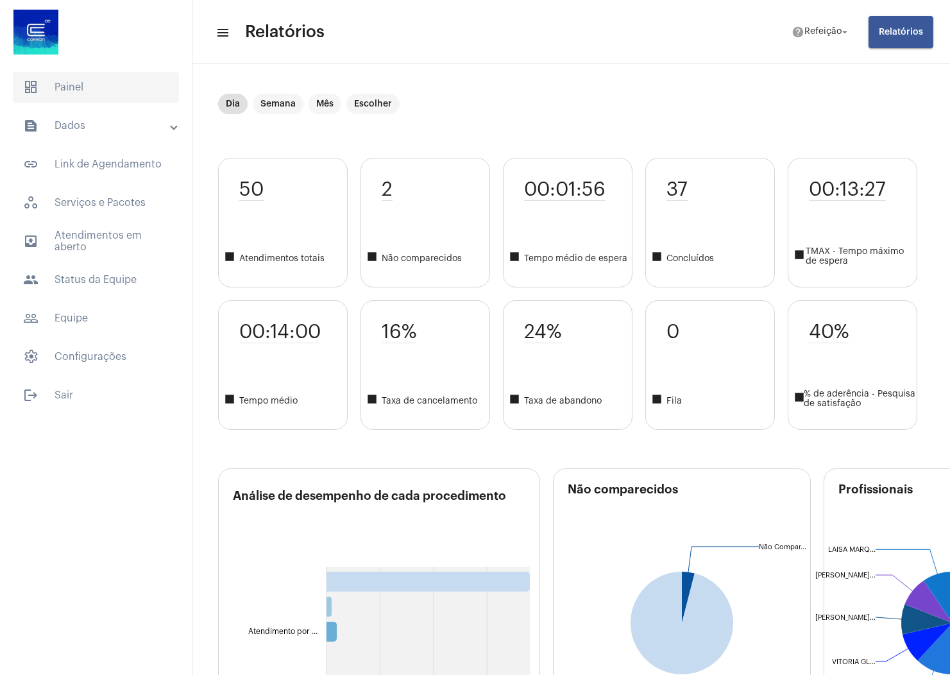
click at [74, 97] on span "dashboard Painel" at bounding box center [96, 87] width 166 height 31
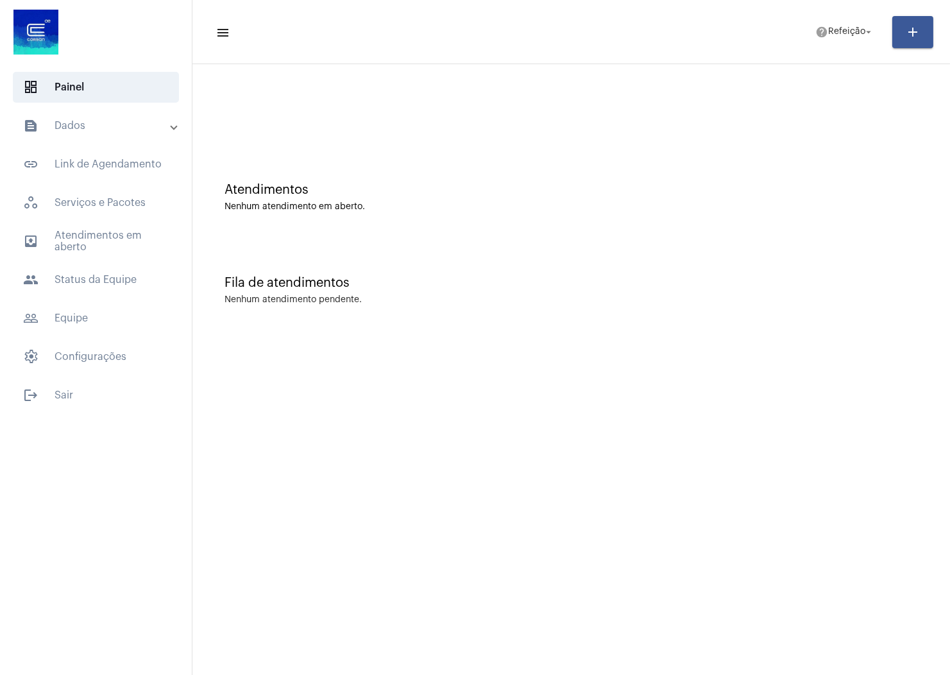
click at [80, 133] on mat-expansion-panel-header "text_snippet_outlined Dados" at bounding box center [100, 125] width 184 height 31
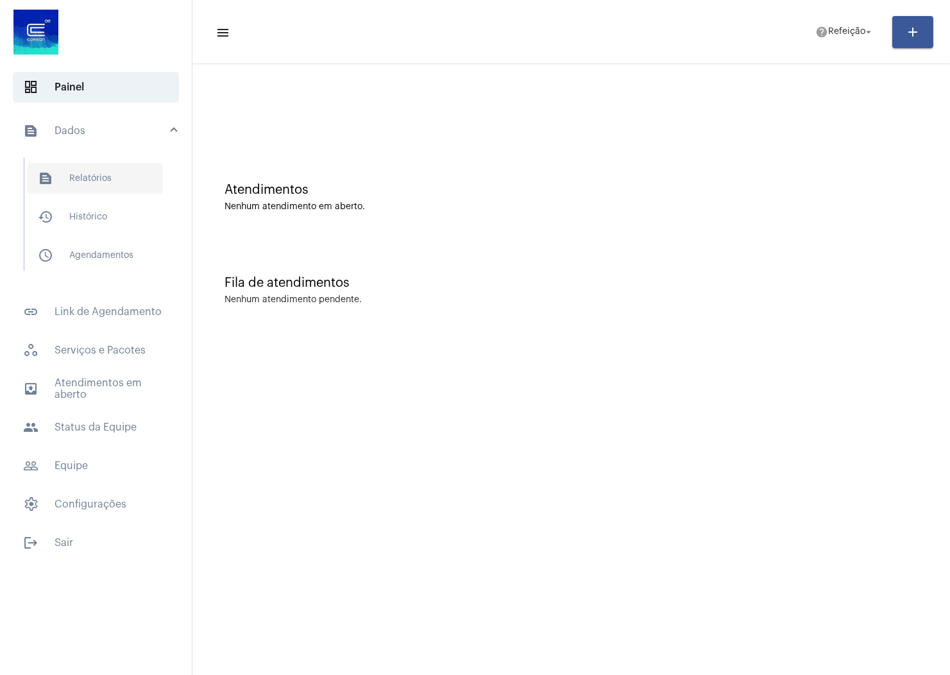
click at [92, 169] on span "text_snippet_outlined Relatórios" at bounding box center [95, 178] width 135 height 31
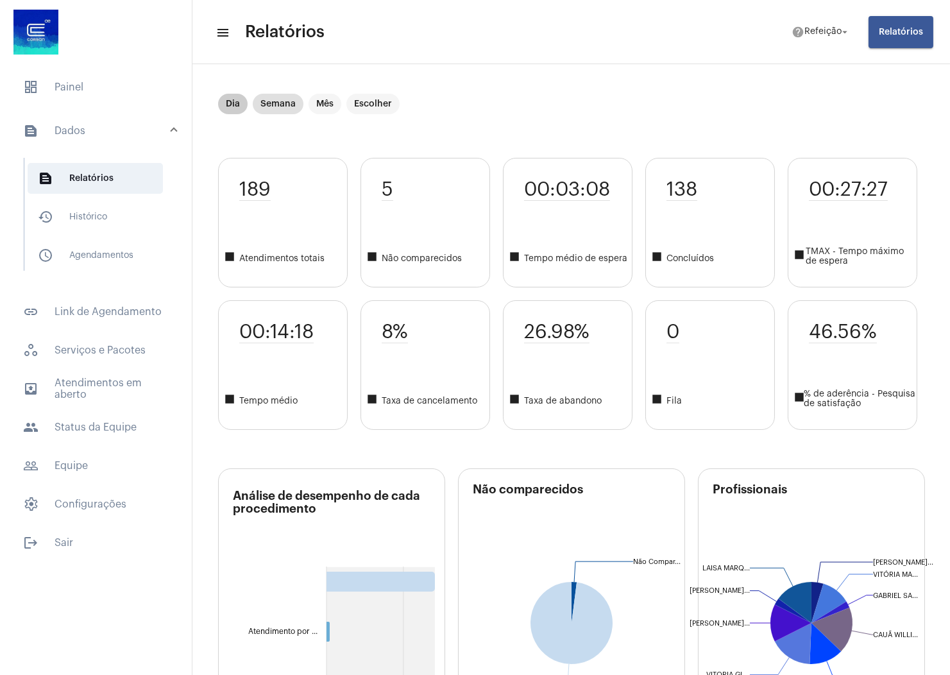
click at [230, 101] on mat-chip "Dia" at bounding box center [233, 104] width 30 height 21
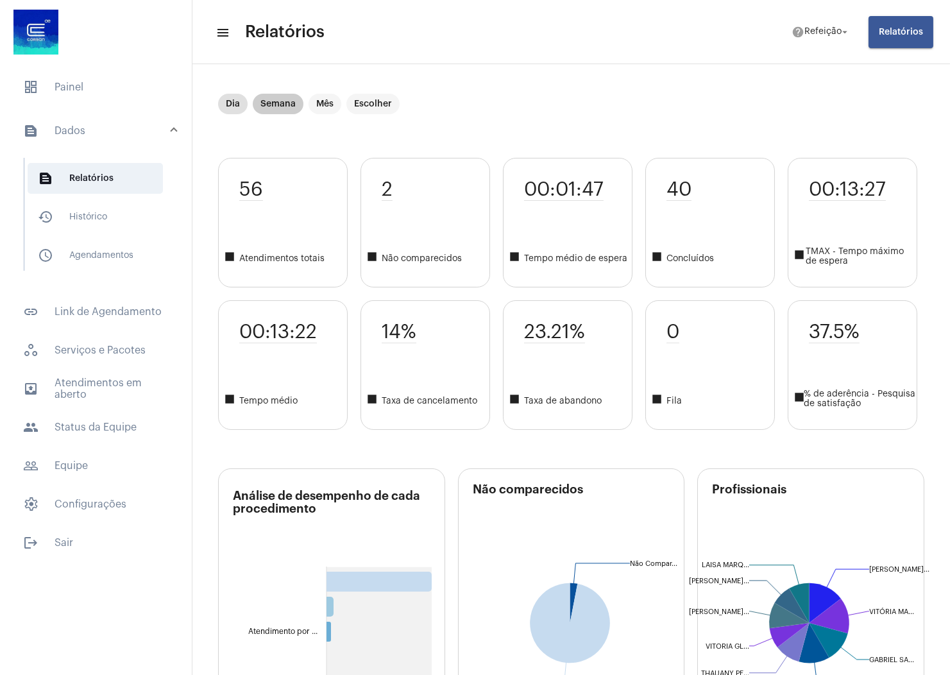
click at [283, 104] on mat-chip "Semana" at bounding box center [278, 104] width 51 height 21
click at [241, 105] on mat-chip "Dia" at bounding box center [233, 104] width 30 height 21
click at [847, 38] on button "Relatórios" at bounding box center [900, 32] width 65 height 32
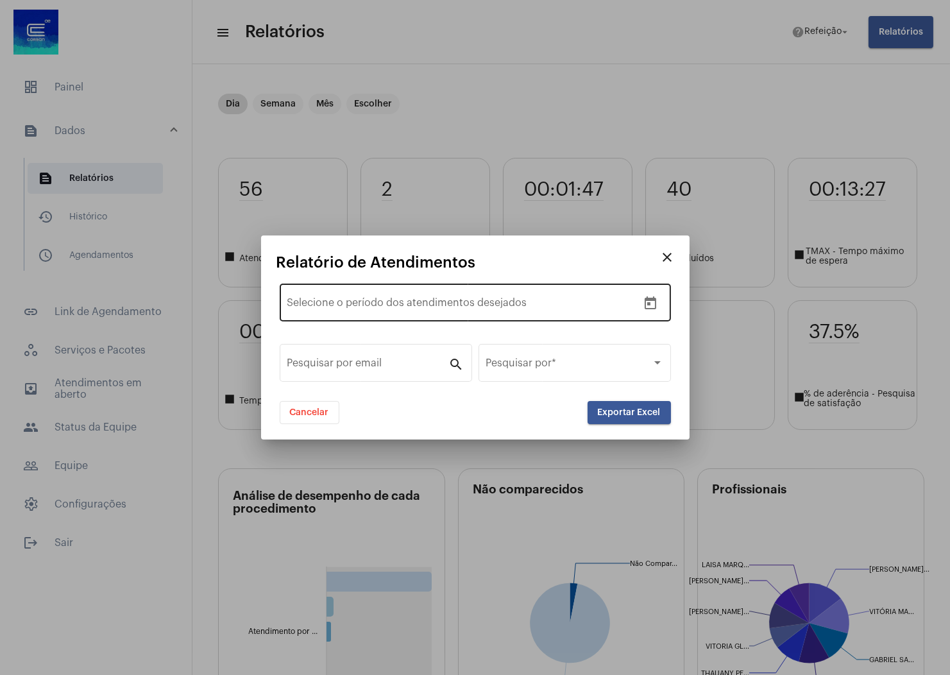
click at [613, 307] on div "Data de início –" at bounding box center [462, 306] width 350 height 12
click at [639, 302] on button "Open calendar" at bounding box center [651, 304] width 26 height 26
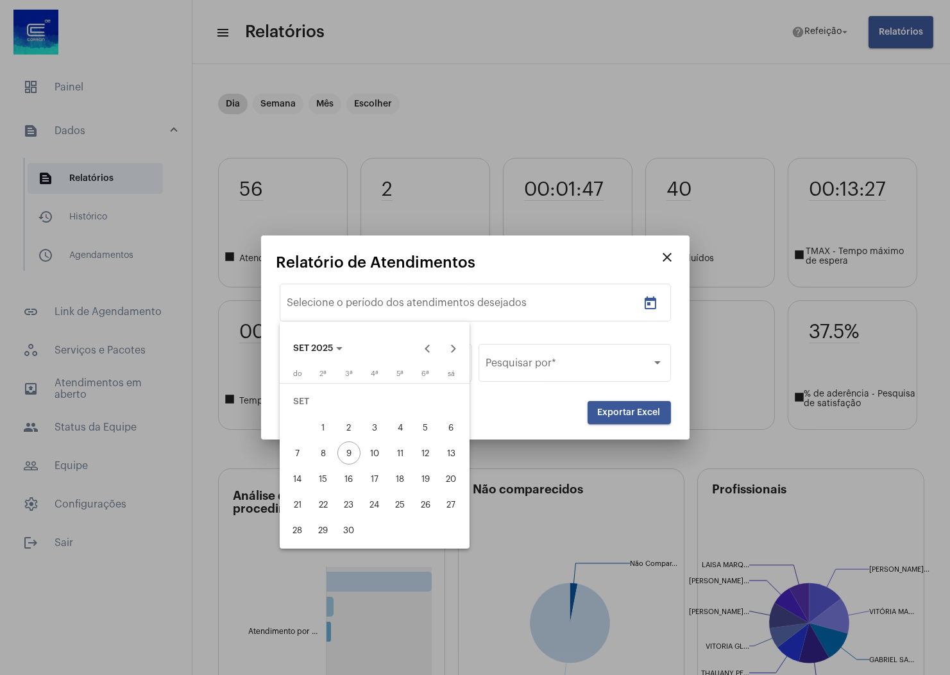
click at [321, 457] on div "8" at bounding box center [323, 452] width 23 height 23
type input "[DATE]"
click at [321, 457] on div "8" at bounding box center [323, 452] width 23 height 23
type input "[DATE]"
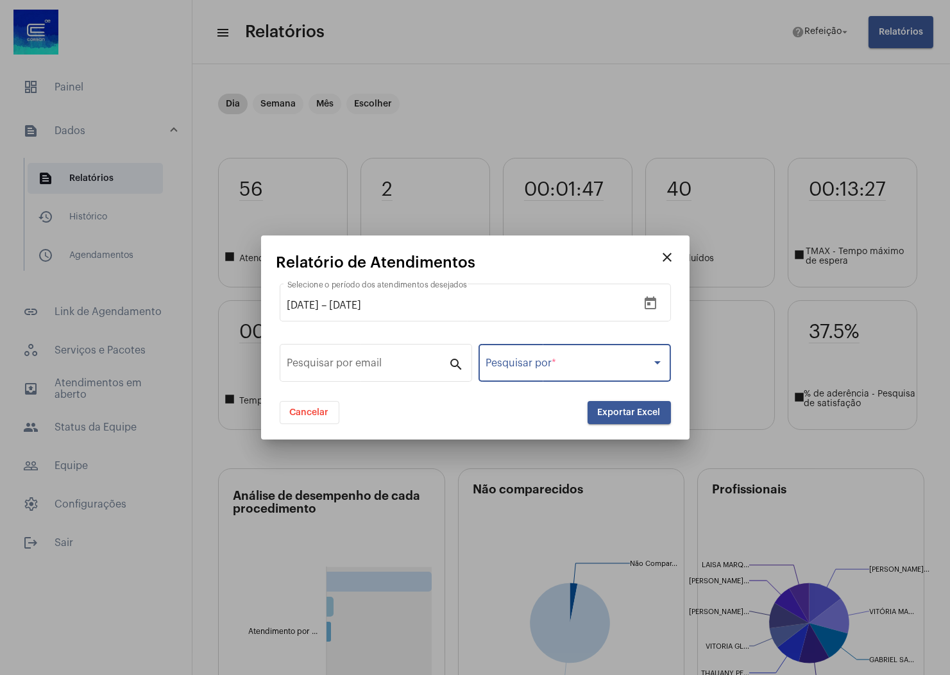
click at [531, 365] on span at bounding box center [568, 366] width 165 height 12
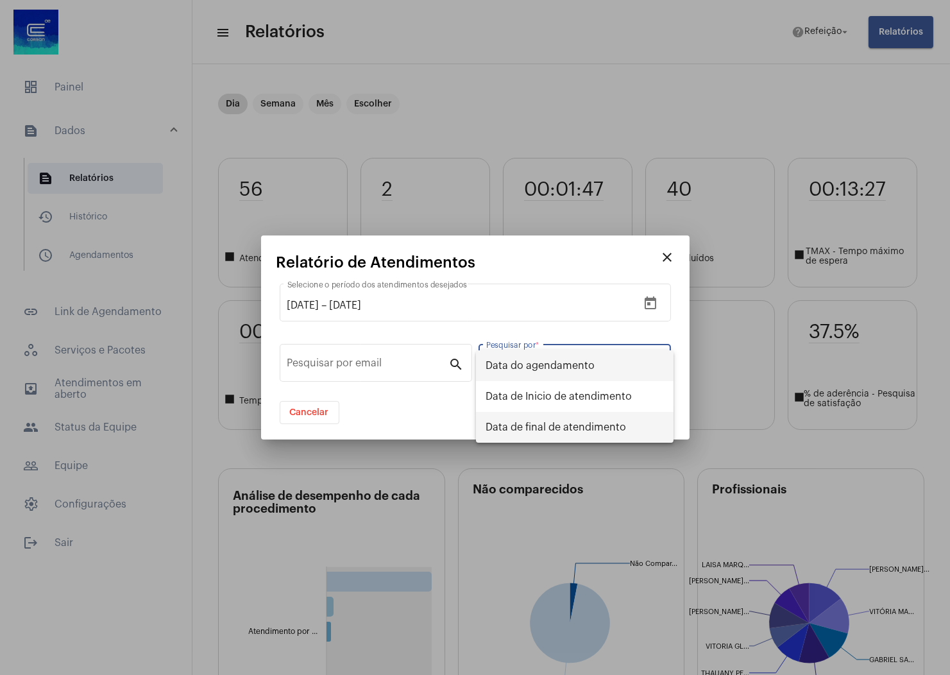
click at [520, 435] on span "Data de final de atendimento" at bounding box center [574, 427] width 177 height 31
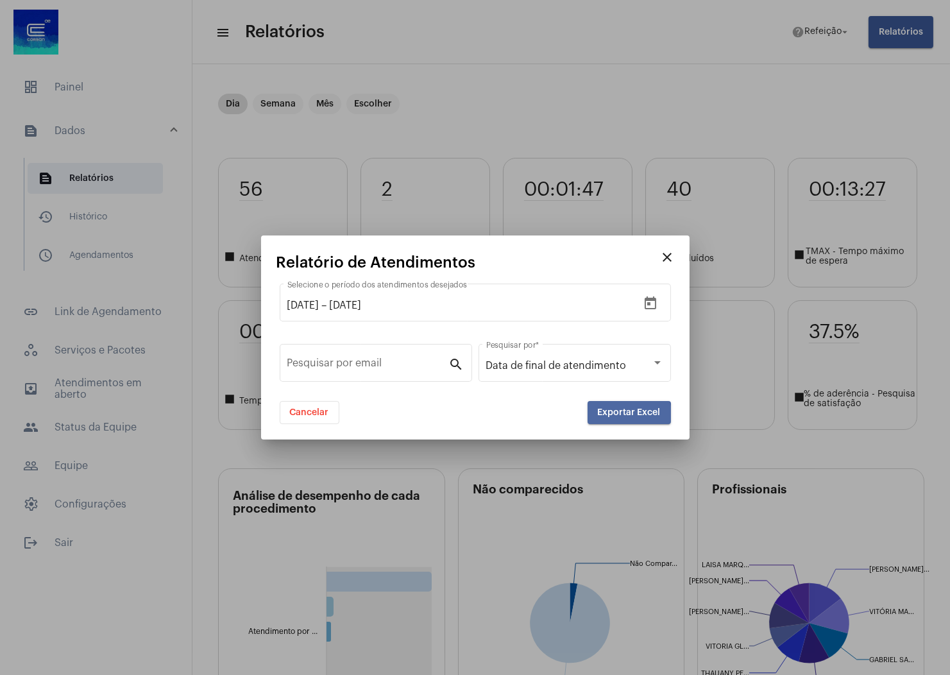
click at [616, 418] on button "Exportar Excel" at bounding box center [629, 412] width 83 height 23
